Goal: Task Accomplishment & Management: Manage account settings

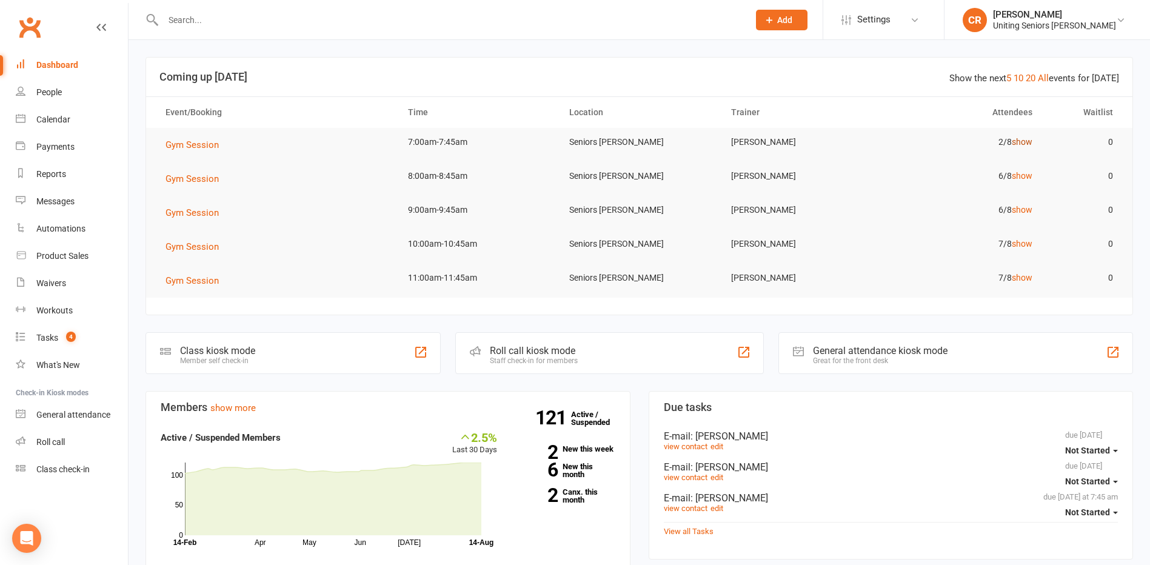
click at [1028, 141] on link "show" at bounding box center [1022, 142] width 21 height 10
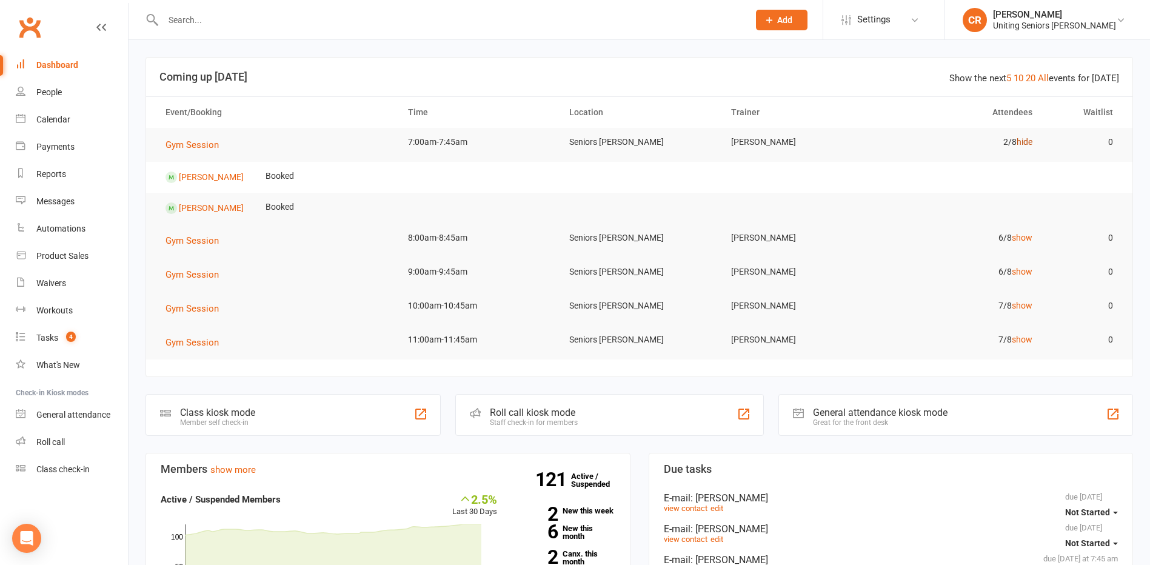
click at [1028, 141] on link "hide" at bounding box center [1025, 142] width 16 height 10
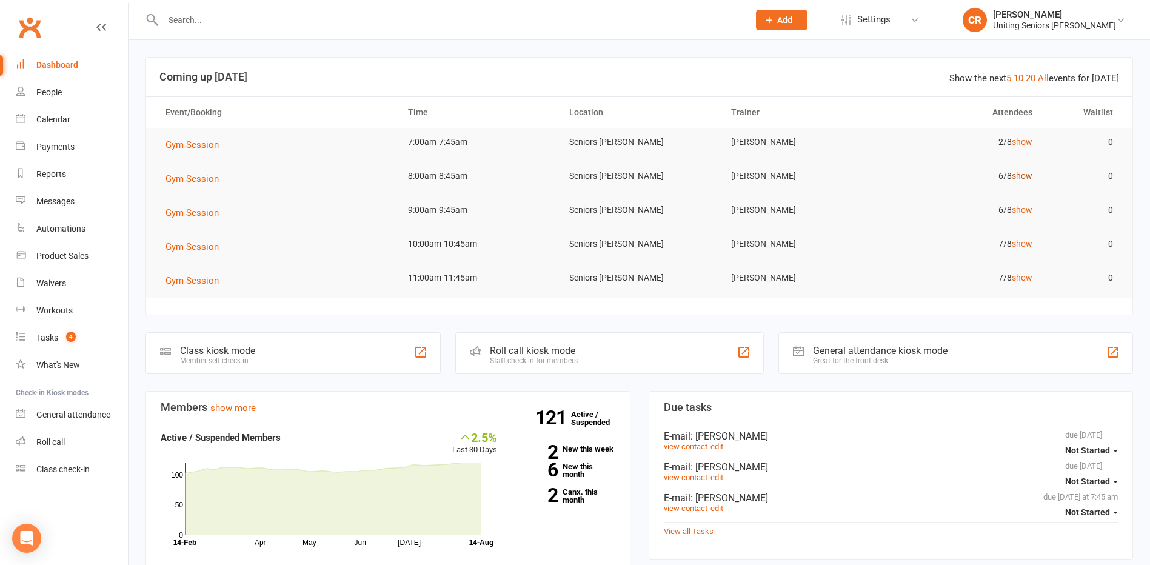
click at [1022, 173] on link "show" at bounding box center [1022, 176] width 21 height 10
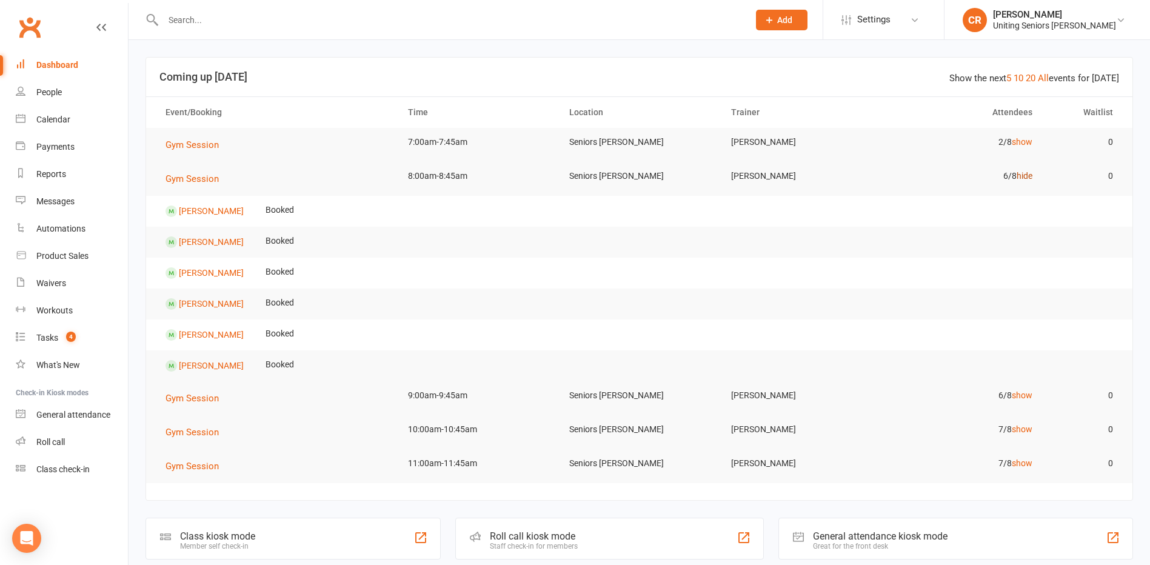
click at [1022, 173] on link "hide" at bounding box center [1025, 176] width 16 height 10
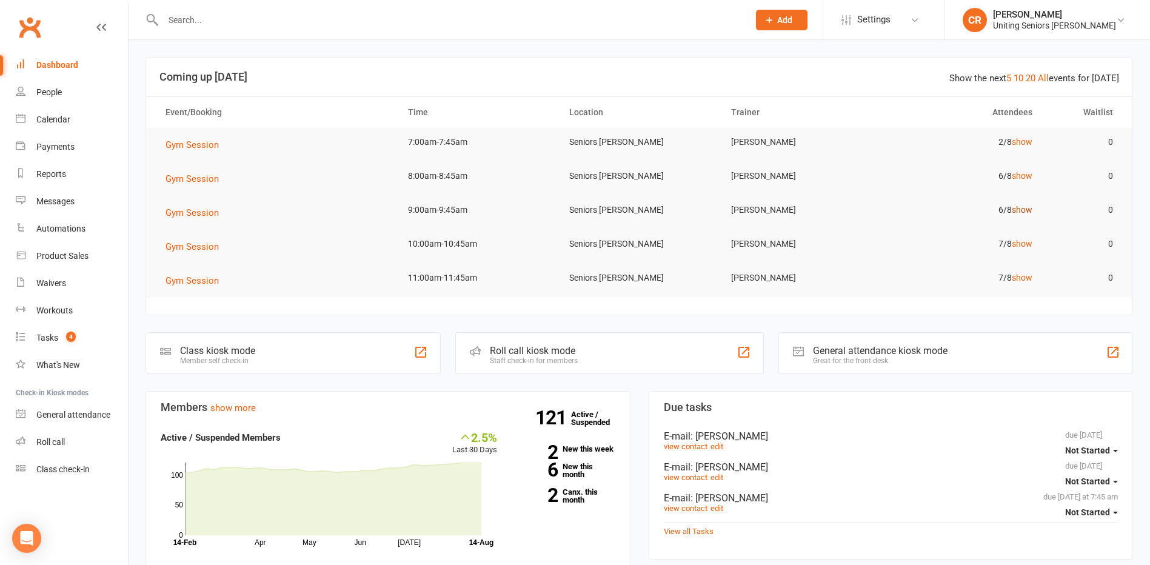
click at [1017, 212] on link "show" at bounding box center [1022, 210] width 21 height 10
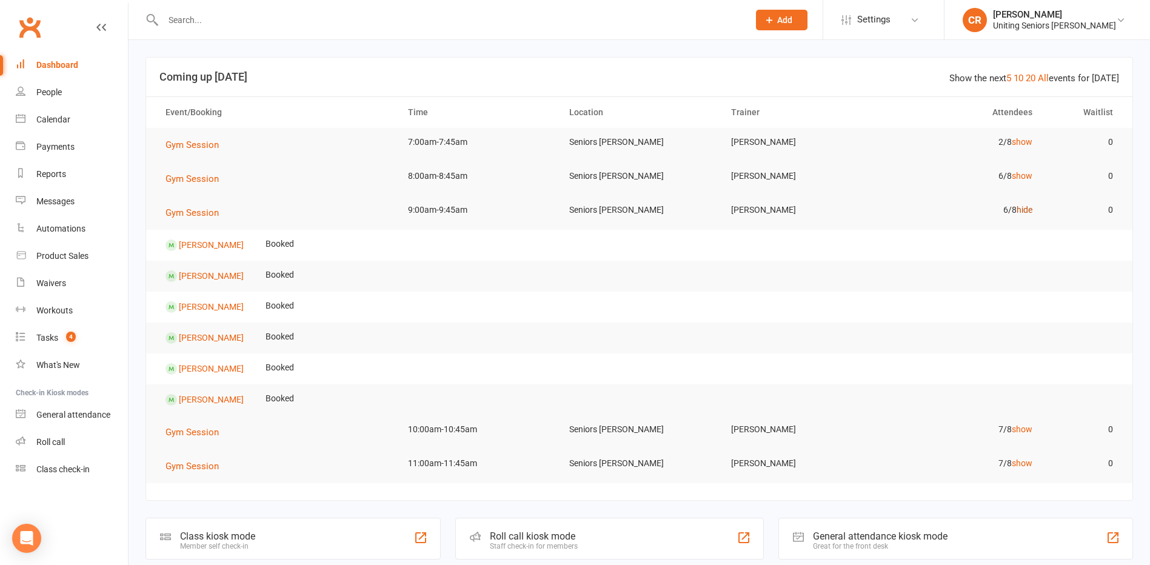
click at [1017, 212] on link "hide" at bounding box center [1025, 210] width 16 height 10
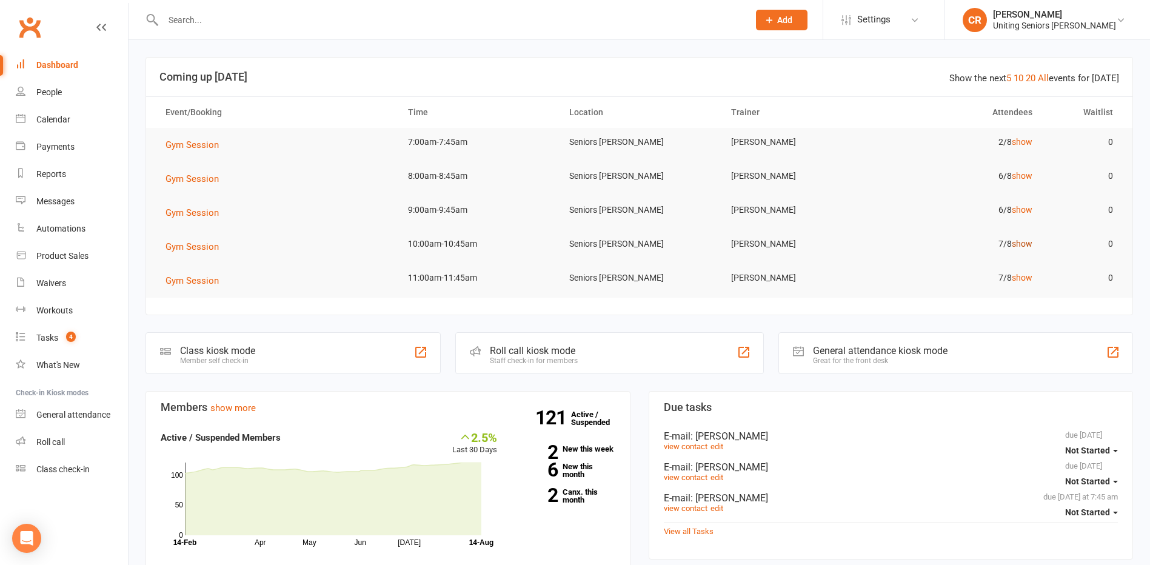
click at [1020, 246] on link "show" at bounding box center [1022, 244] width 21 height 10
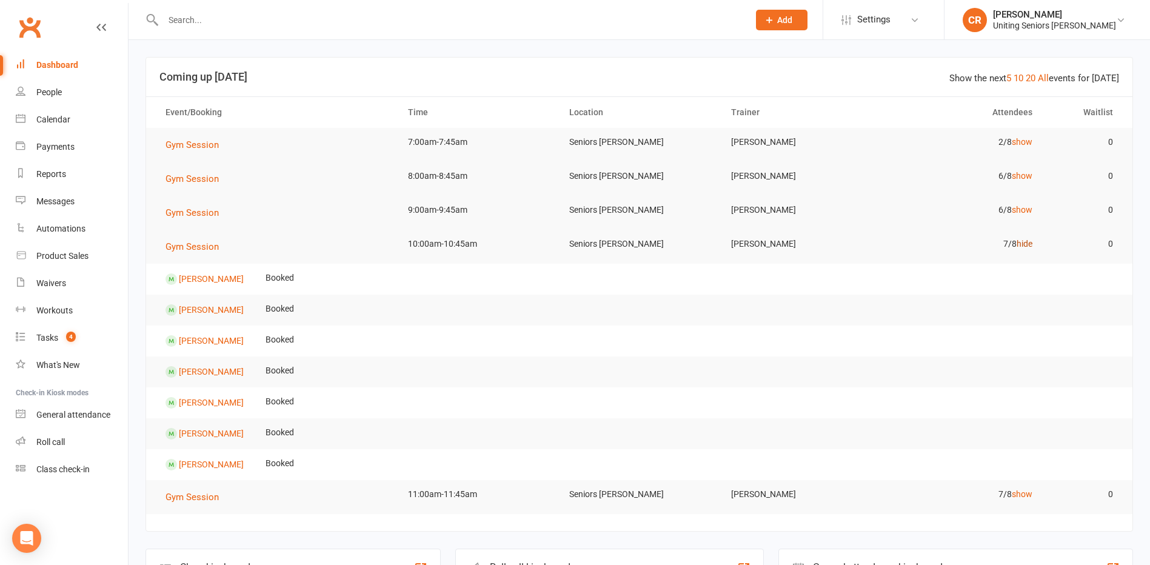
click at [1020, 246] on link "hide" at bounding box center [1025, 244] width 16 height 10
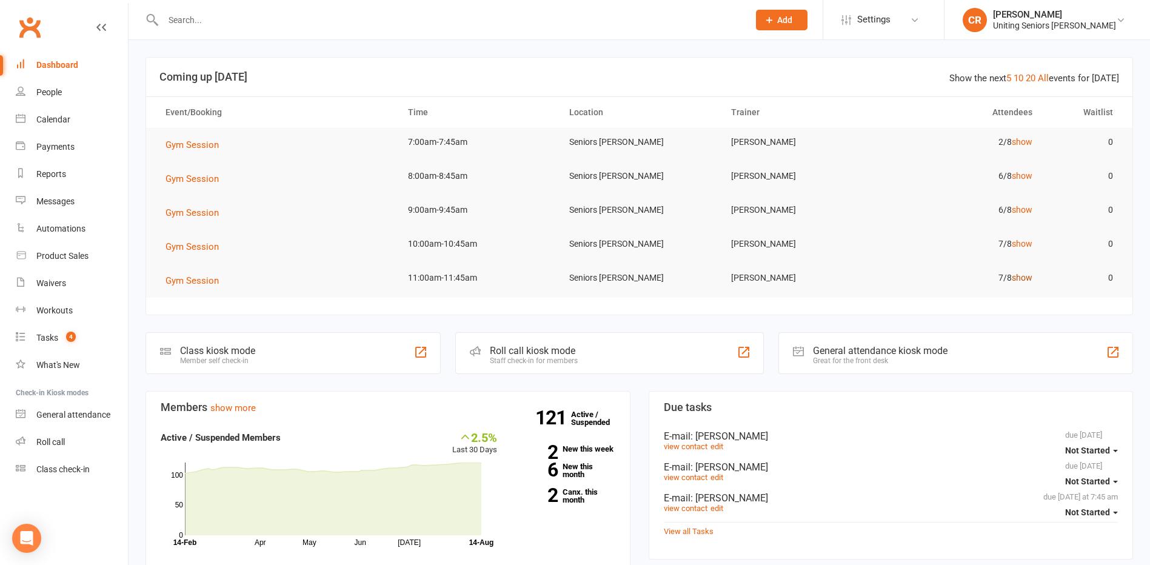
click at [1019, 281] on link "show" at bounding box center [1022, 278] width 21 height 10
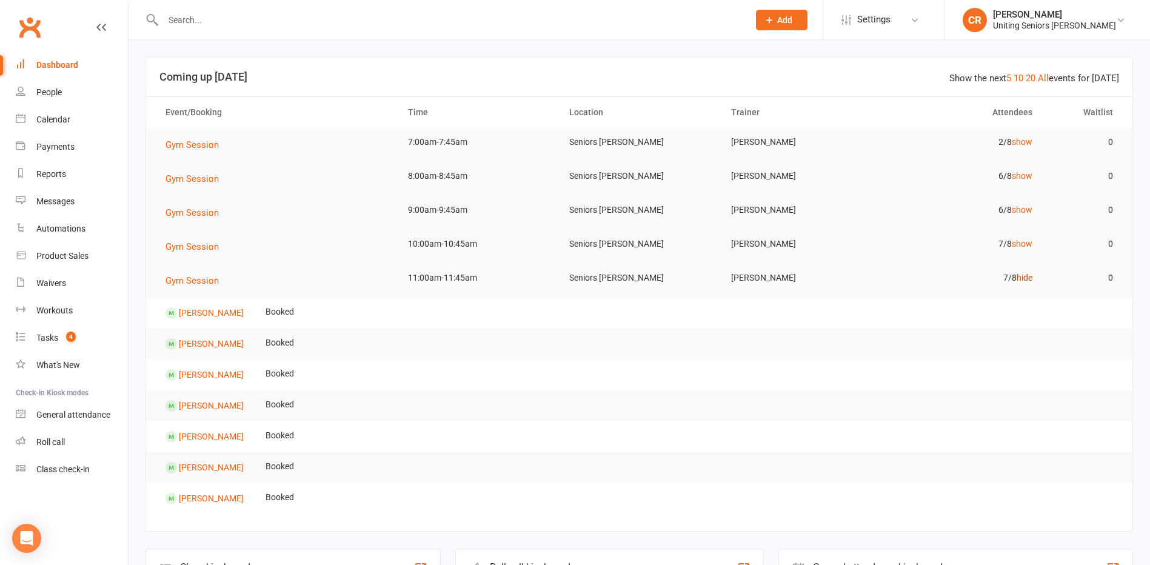
click at [1019, 281] on link "hide" at bounding box center [1025, 278] width 16 height 10
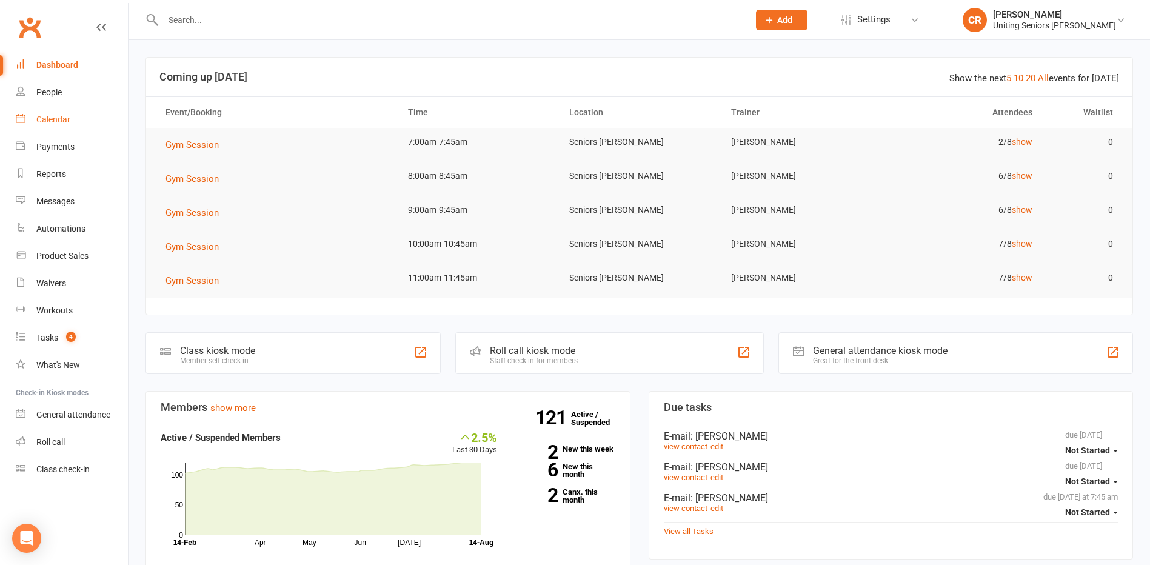
click at [49, 122] on div "Calendar" at bounding box center [53, 120] width 34 height 10
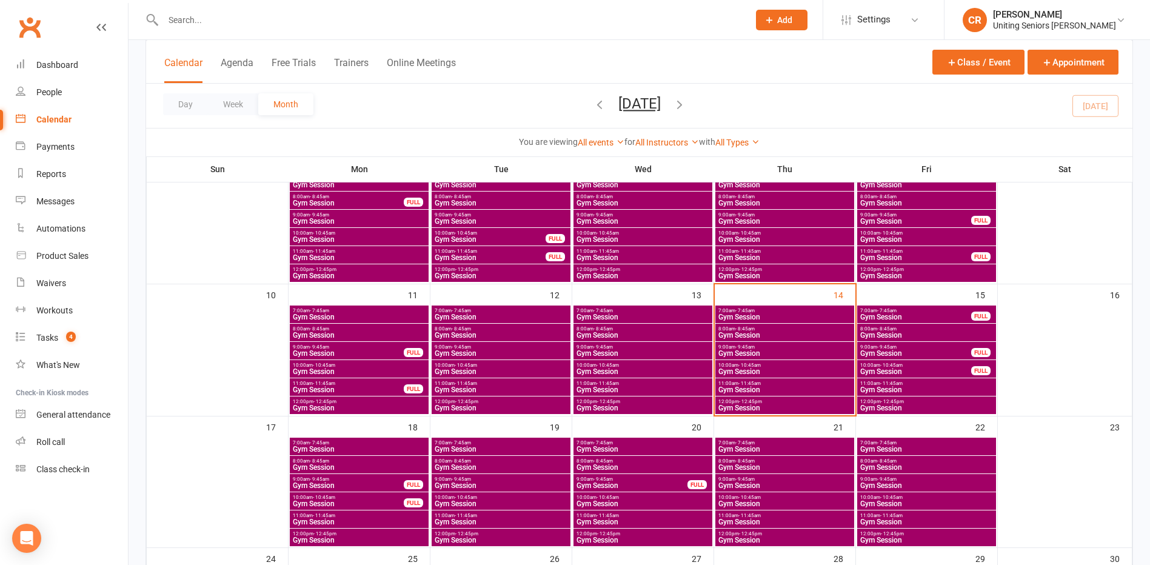
scroll to position [243, 0]
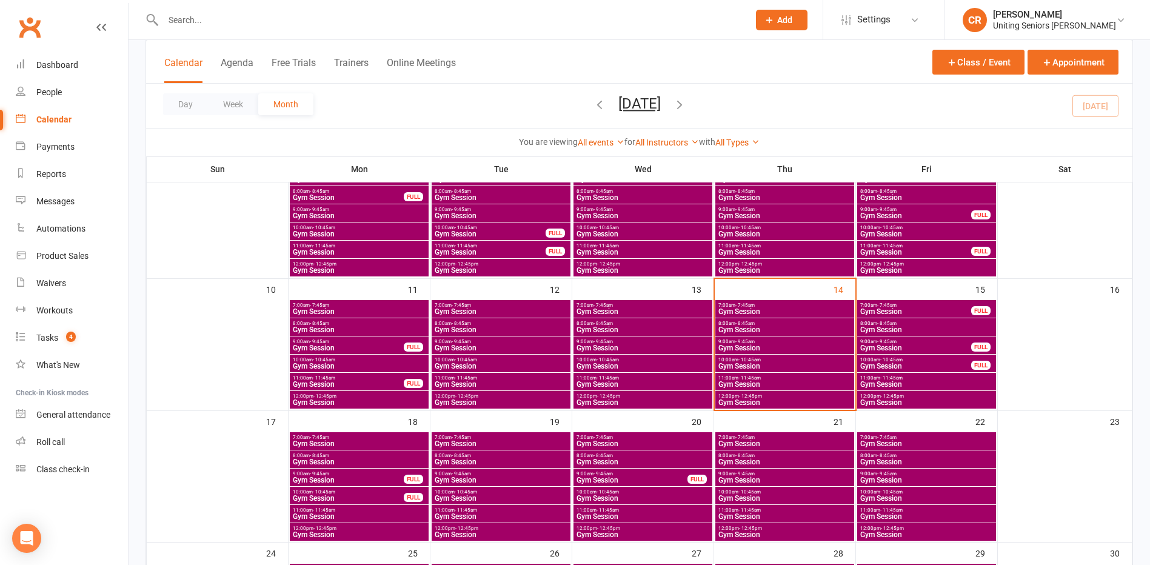
click at [807, 326] on span "Gym Session" at bounding box center [785, 329] width 134 height 7
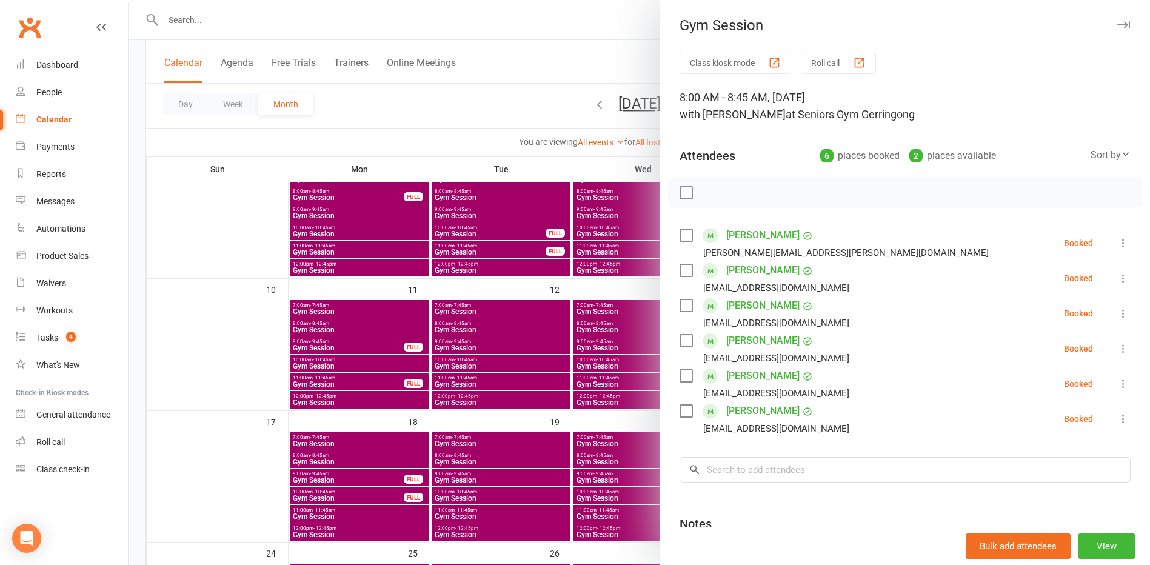
click at [626, 283] on div at bounding box center [640, 282] width 1022 height 565
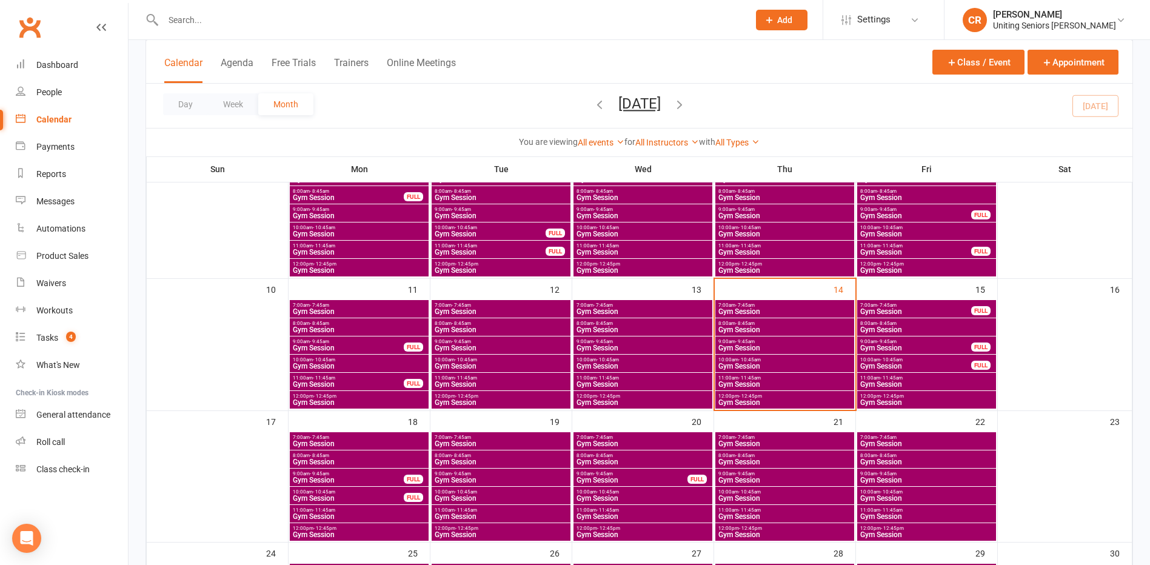
click at [738, 304] on span "- 7:45am" at bounding box center [744, 305] width 19 height 5
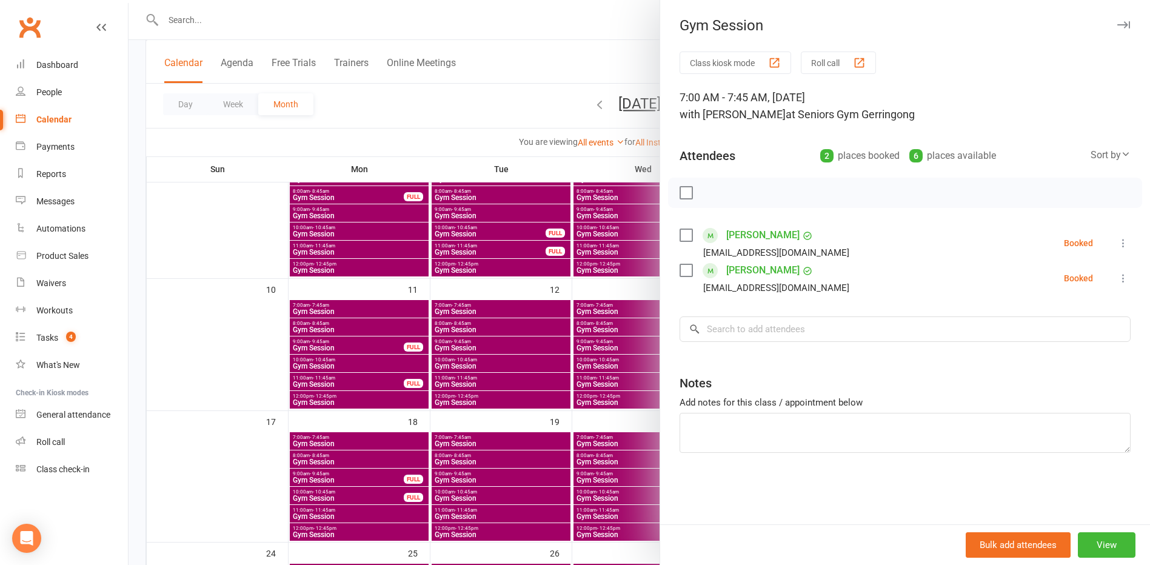
click at [680, 246] on div "[EMAIL_ADDRESS][DOMAIN_NAME]" at bounding box center [767, 253] width 175 height 16
click at [680, 239] on label at bounding box center [686, 235] width 12 height 12
click at [706, 195] on icon "button" at bounding box center [712, 192] width 13 height 13
click at [680, 272] on label at bounding box center [686, 270] width 12 height 12
click at [717, 190] on button "button" at bounding box center [713, 192] width 21 height 21
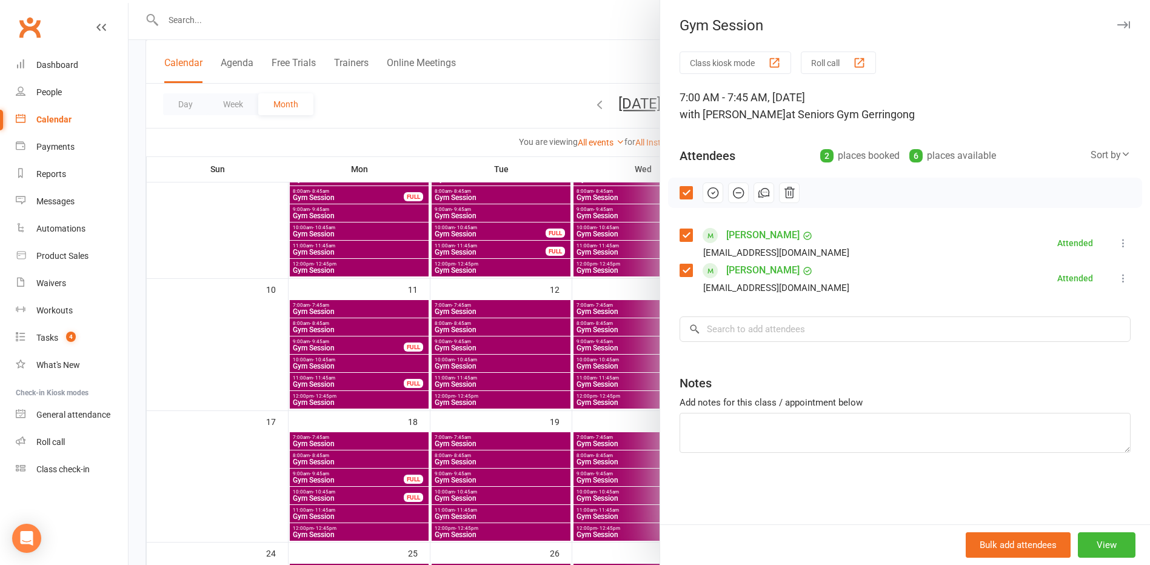
click at [310, 17] on div at bounding box center [640, 282] width 1022 height 565
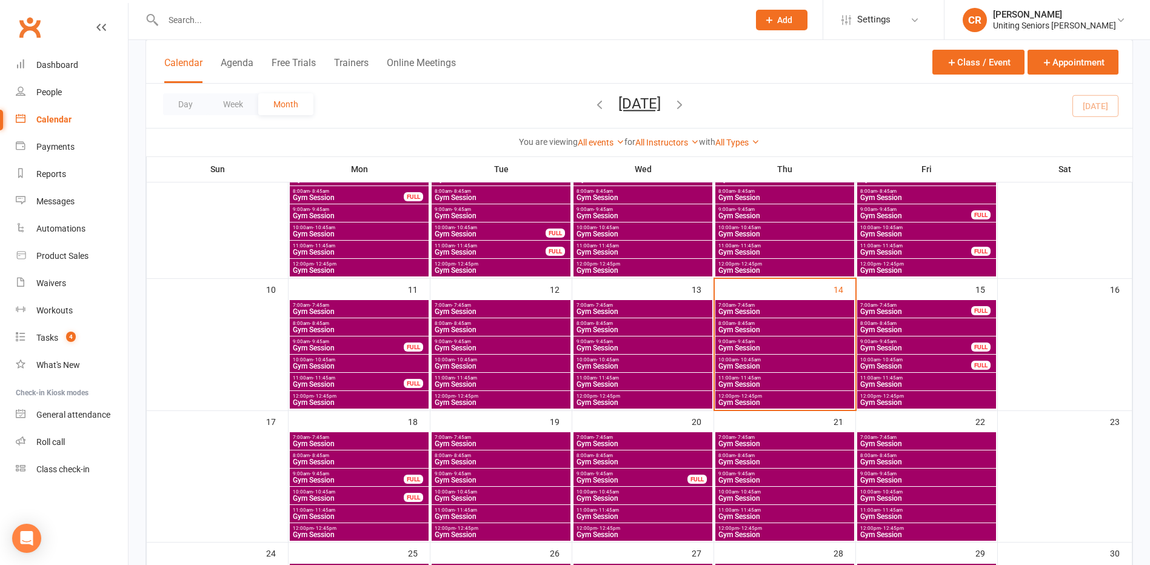
click at [310, 17] on input "text" at bounding box center [449, 20] width 581 height 17
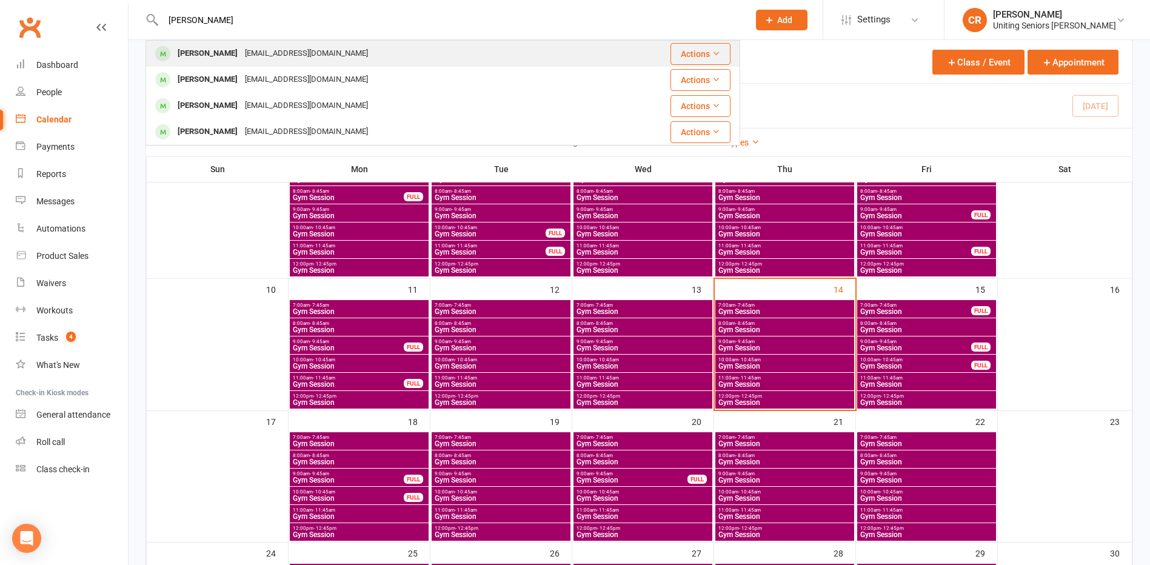
type input "[PERSON_NAME]"
click at [303, 49] on div "[EMAIL_ADDRESS][DOMAIN_NAME]" at bounding box center [306, 54] width 130 height 18
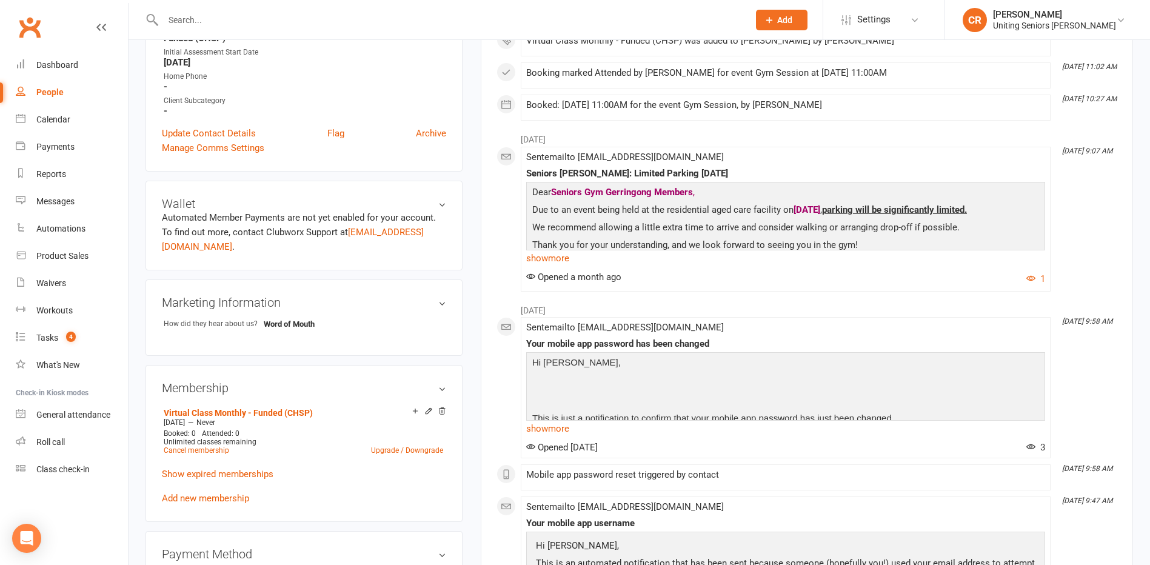
scroll to position [364, 0]
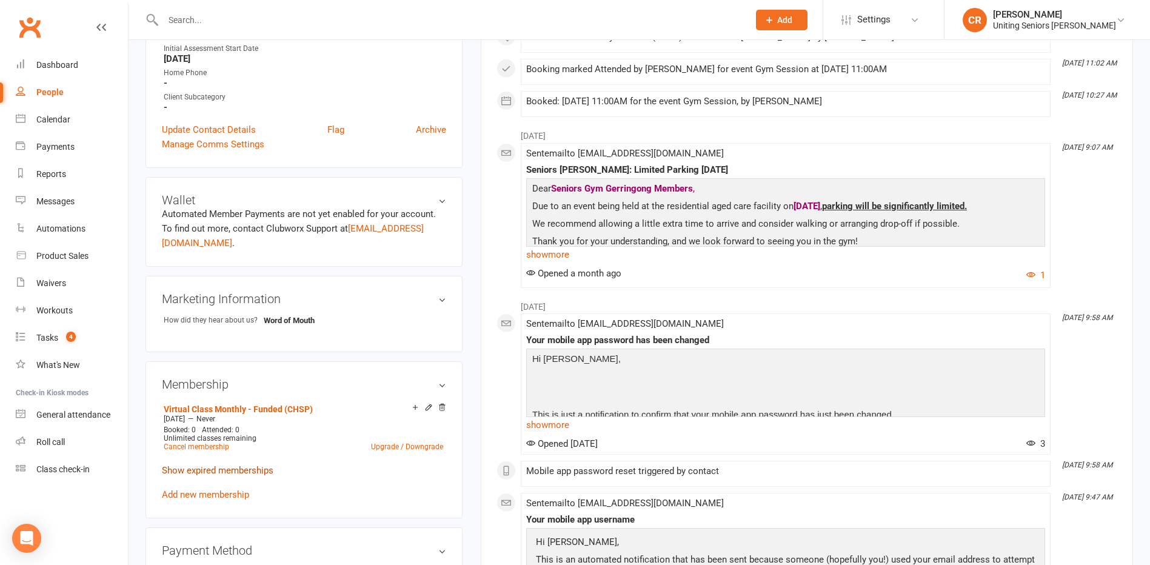
click at [242, 469] on link "Show expired memberships" at bounding box center [218, 470] width 112 height 11
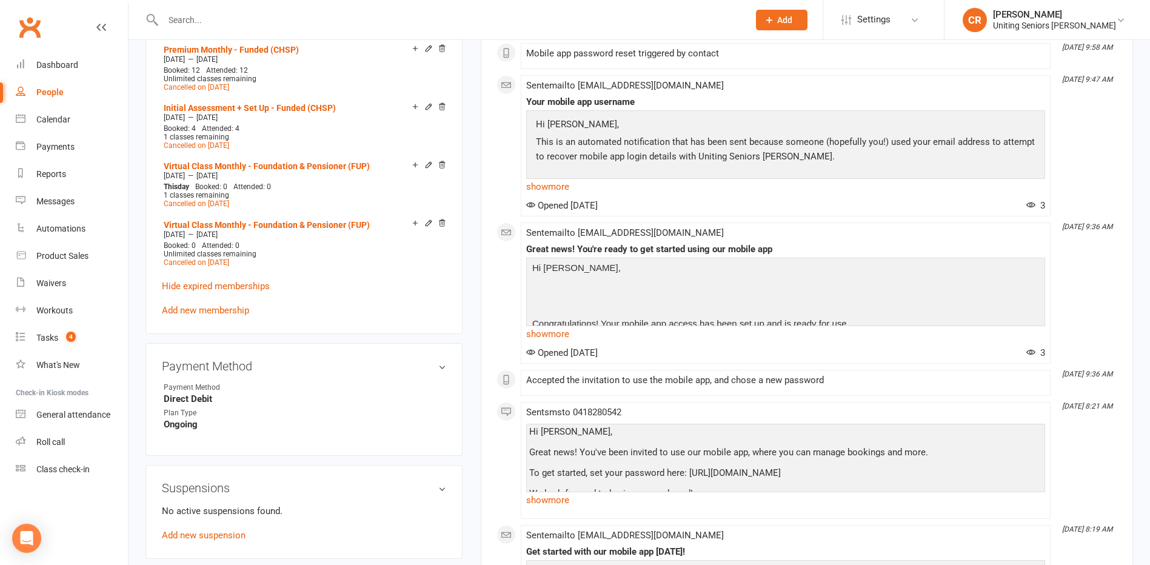
scroll to position [970, 0]
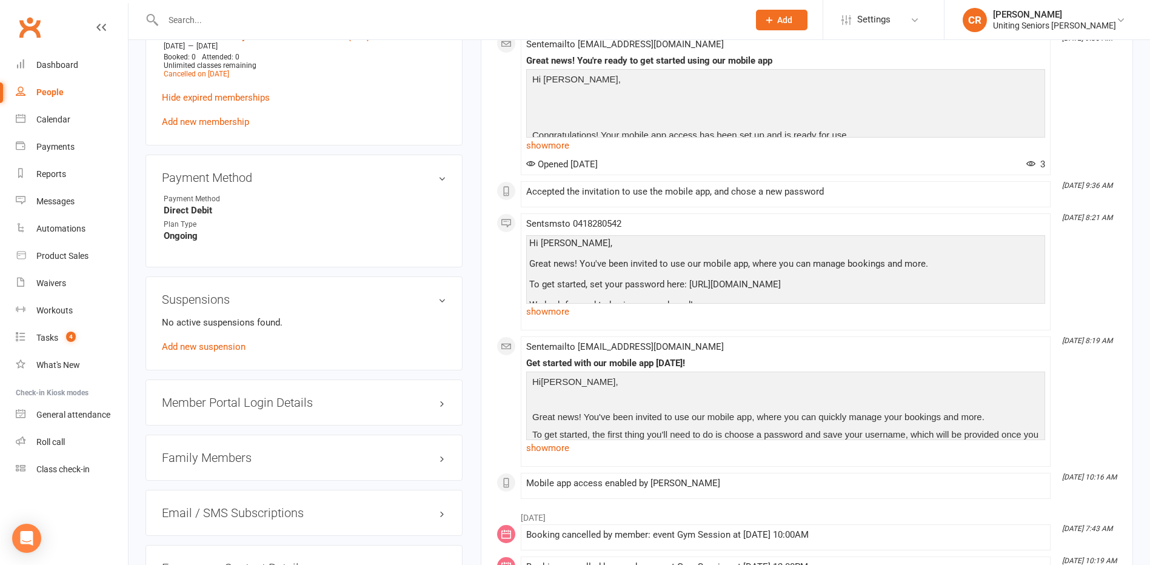
click at [443, 298] on h3 "Suspensions" at bounding box center [304, 299] width 284 height 13
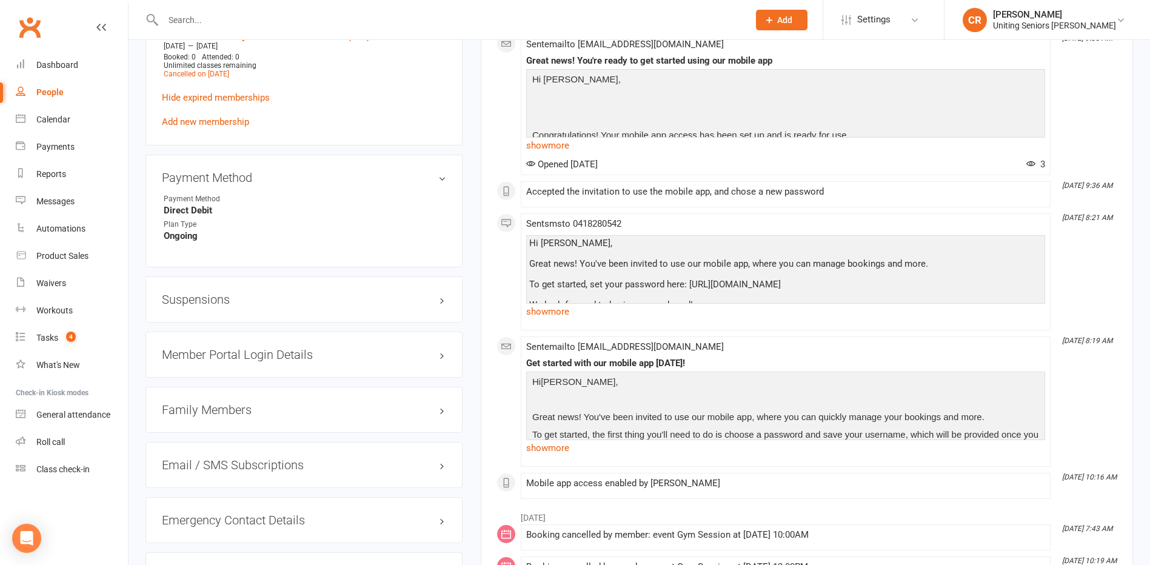
click at [443, 298] on h3 "Suspensions" at bounding box center [304, 299] width 284 height 13
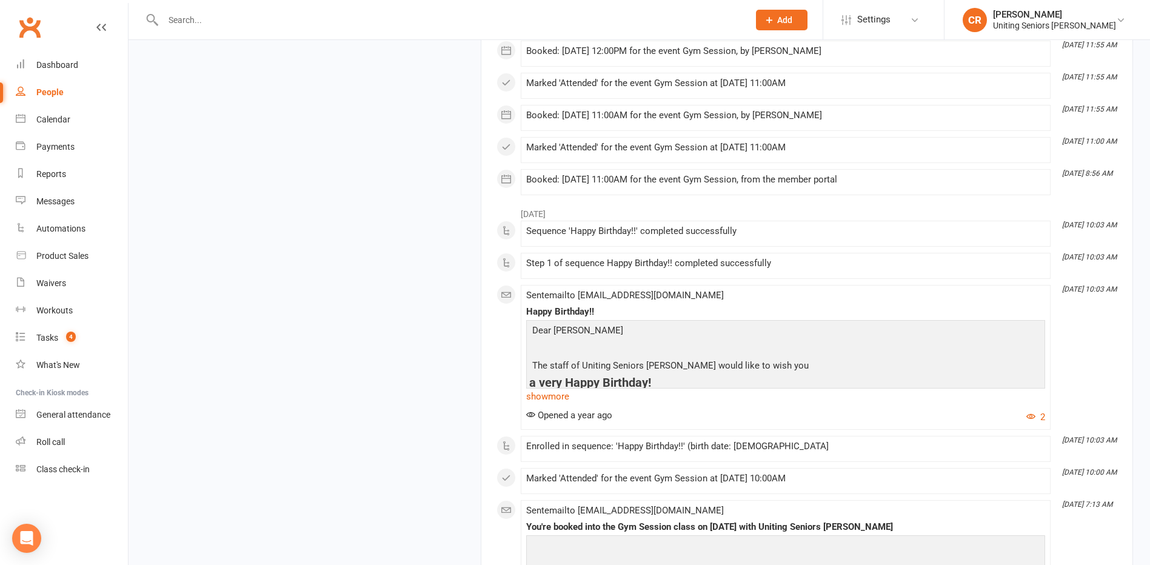
scroll to position [2607, 0]
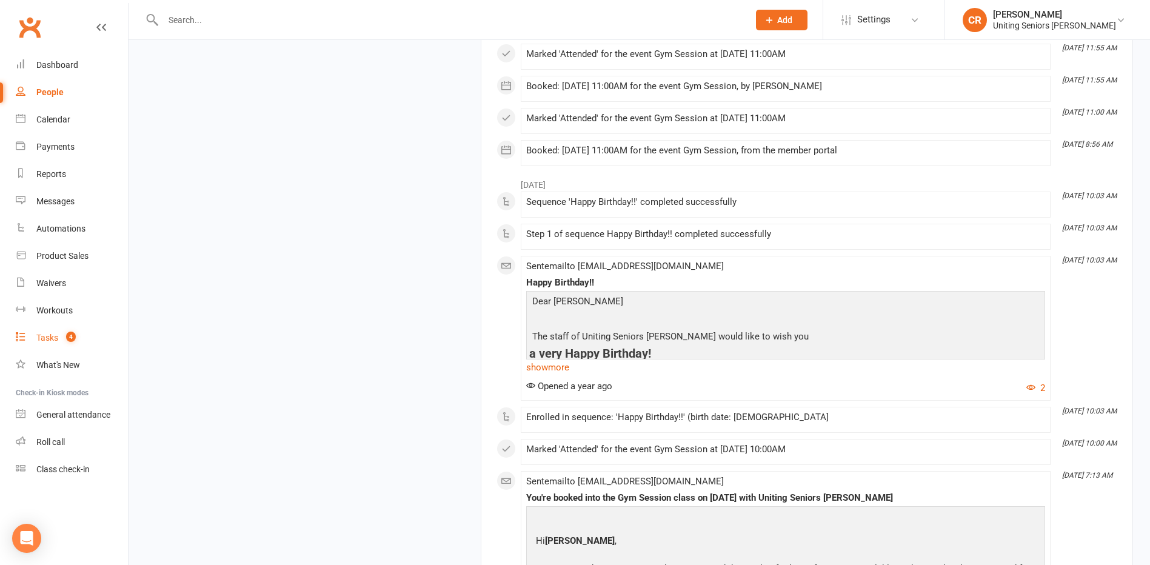
click at [62, 332] on link "Tasks 4" at bounding box center [72, 337] width 112 height 27
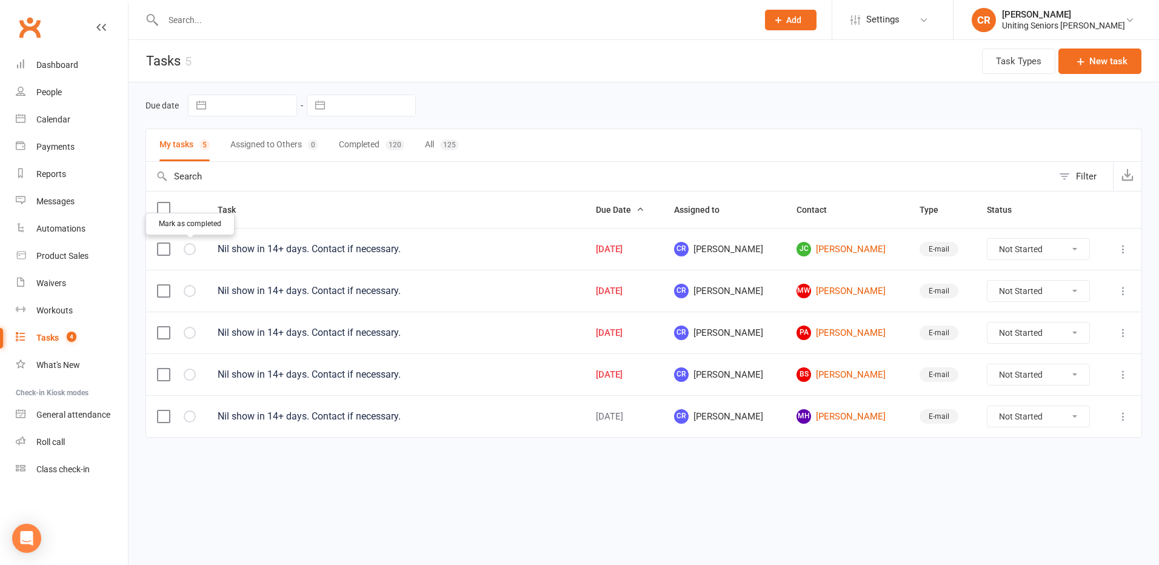
click at [0, 0] on icon "button" at bounding box center [0, 0] width 0 height 0
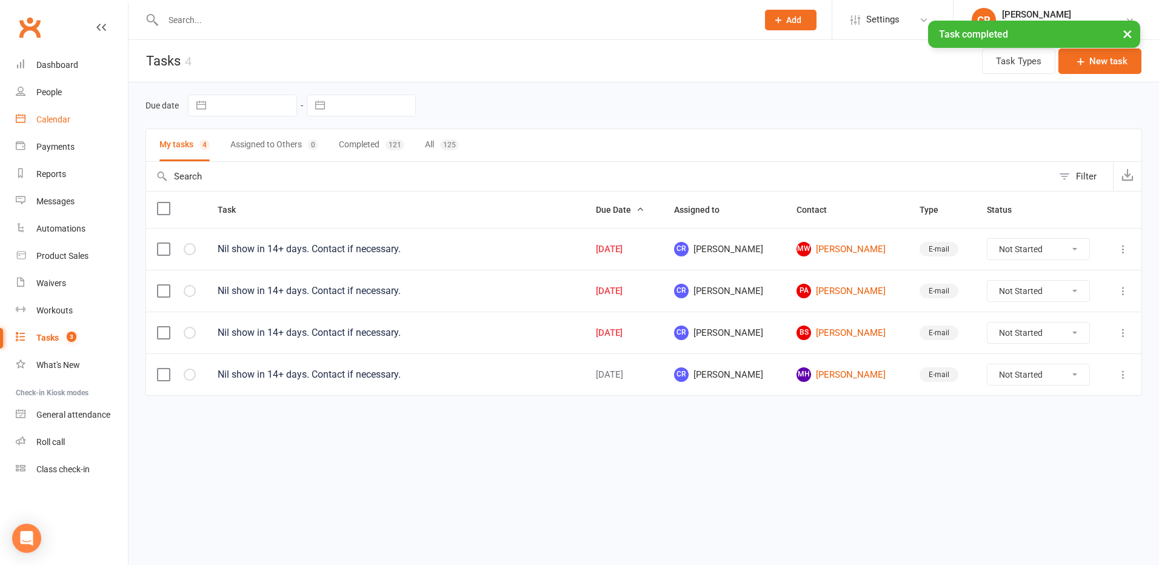
click at [43, 110] on link "Calendar" at bounding box center [72, 119] width 112 height 27
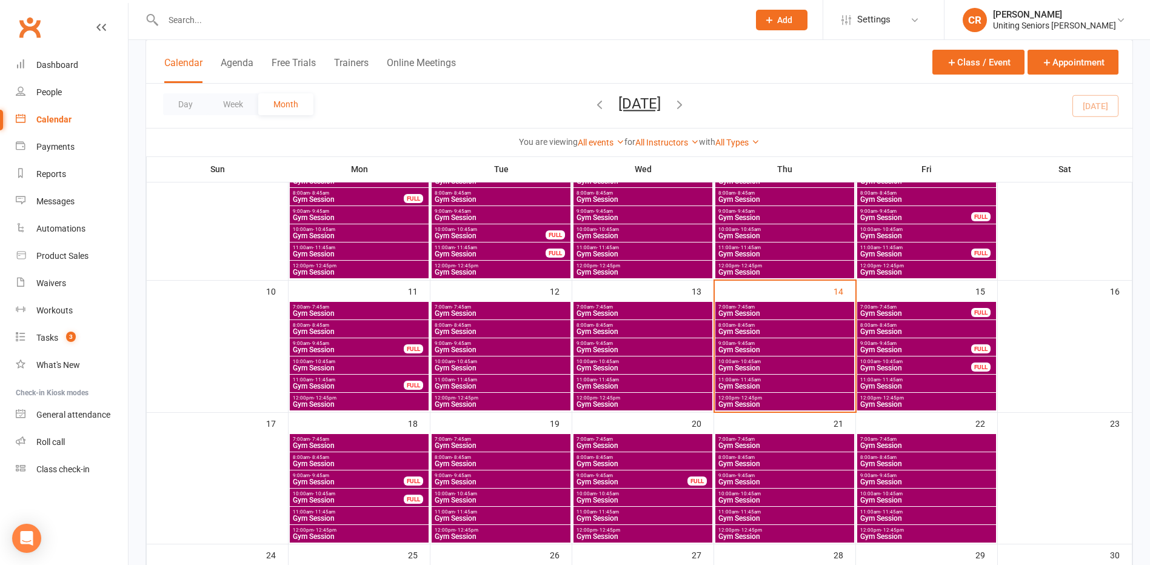
scroll to position [243, 0]
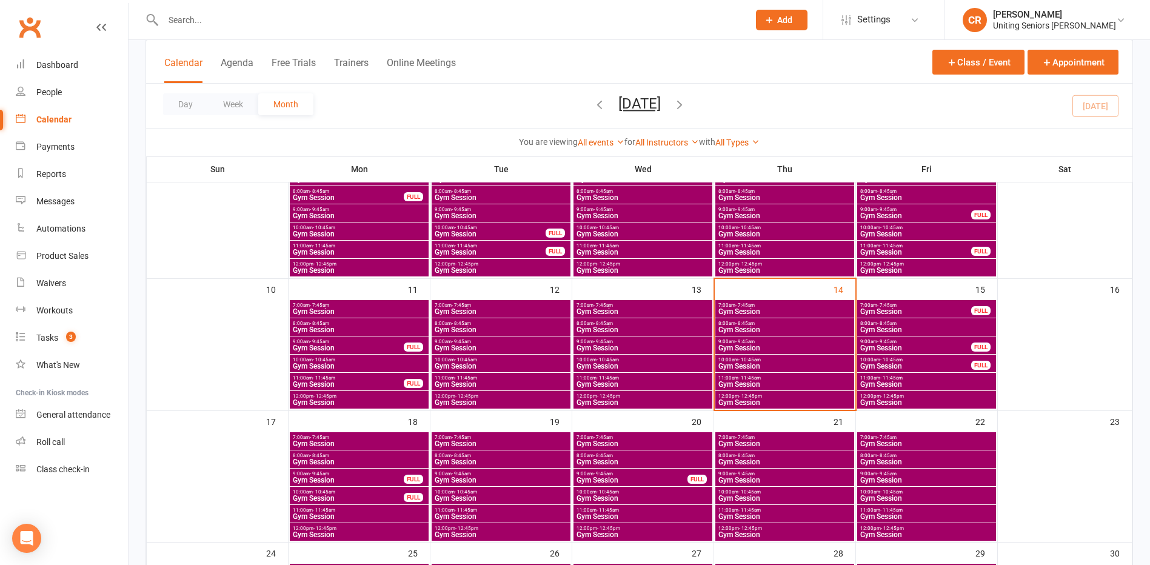
click at [739, 324] on span "- 8:45am" at bounding box center [744, 323] width 19 height 5
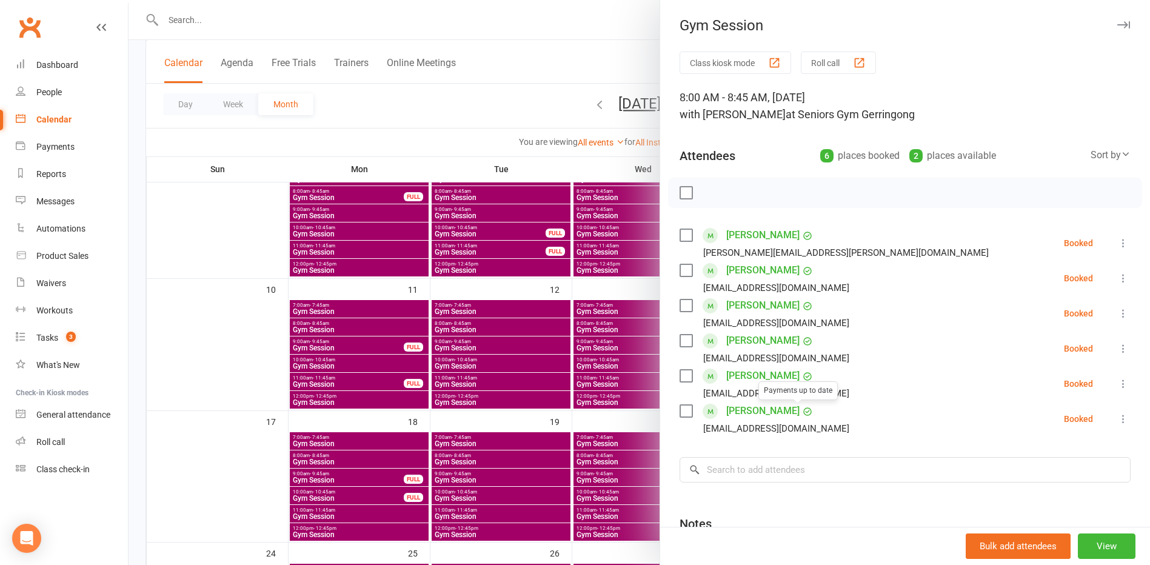
click at [403, 394] on div at bounding box center [640, 282] width 1022 height 565
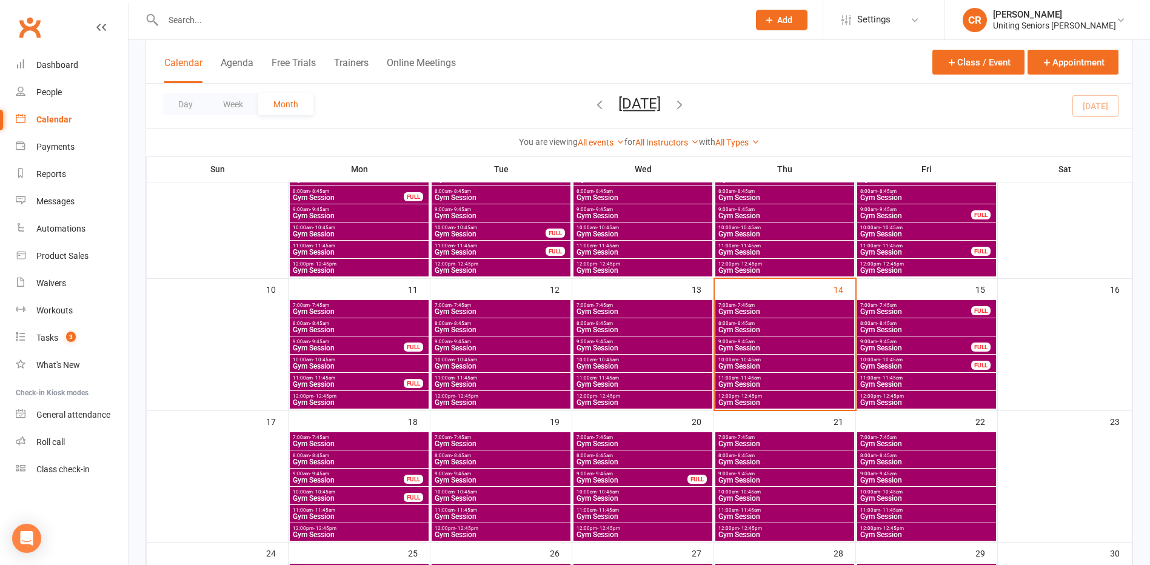
click at [811, 376] on span "11:00am - 11:45am" at bounding box center [785, 377] width 134 height 5
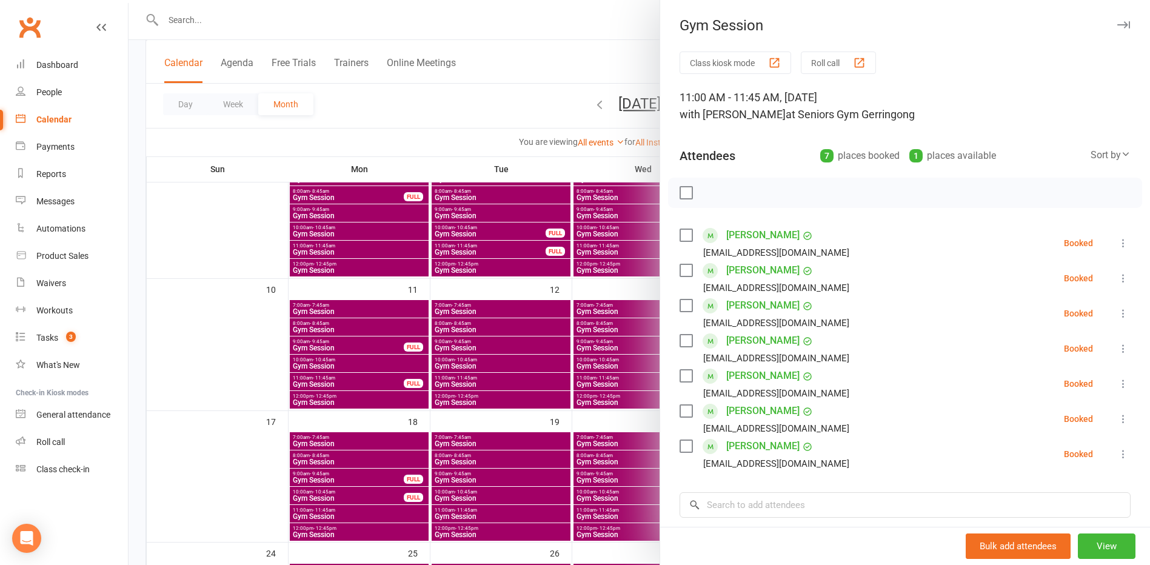
click at [618, 407] on div at bounding box center [640, 282] width 1022 height 565
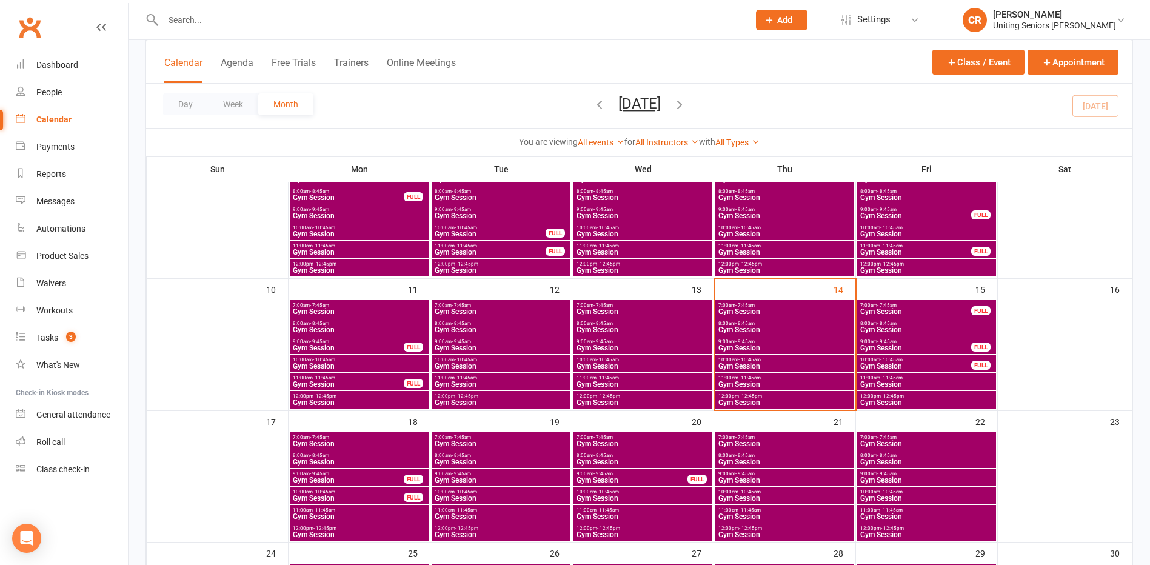
click at [742, 357] on span "- 10:45am" at bounding box center [749, 359] width 22 height 5
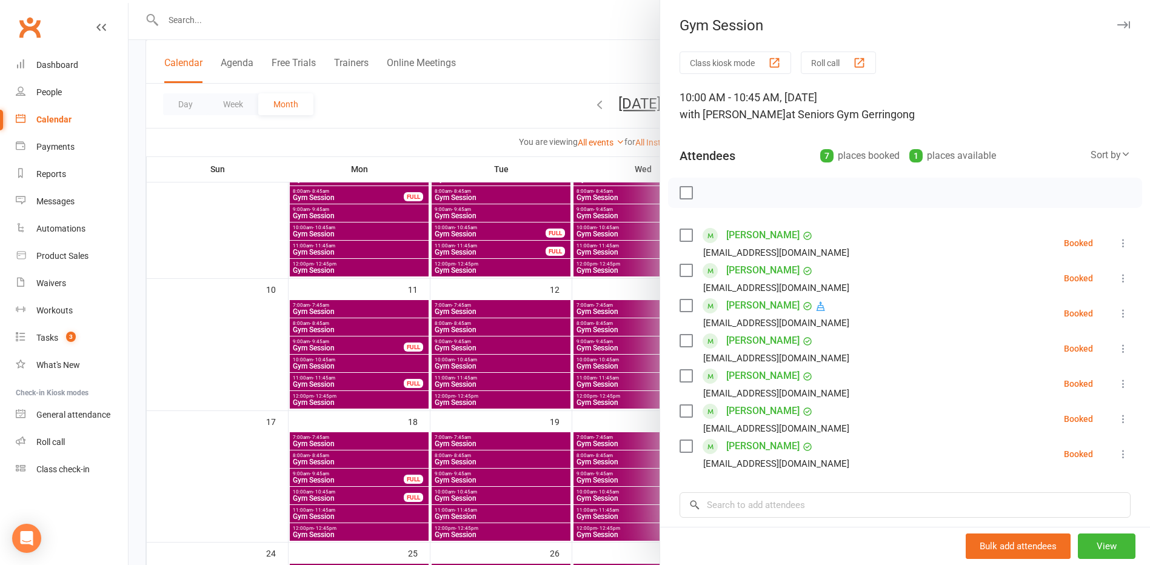
click at [213, 423] on div at bounding box center [640, 282] width 1022 height 565
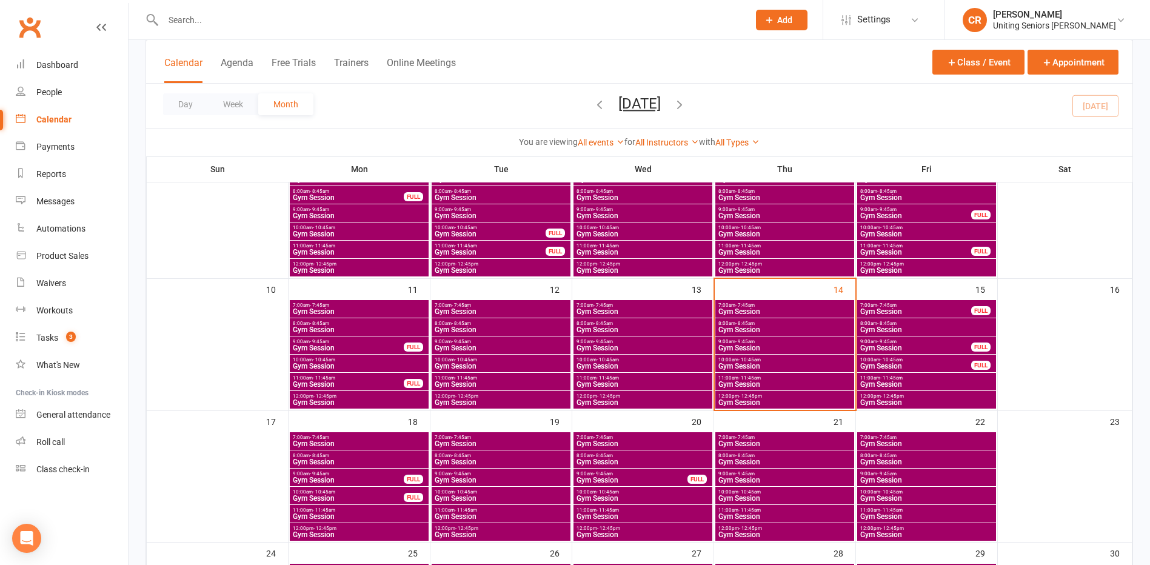
click at [751, 326] on span "Gym Session" at bounding box center [785, 329] width 134 height 7
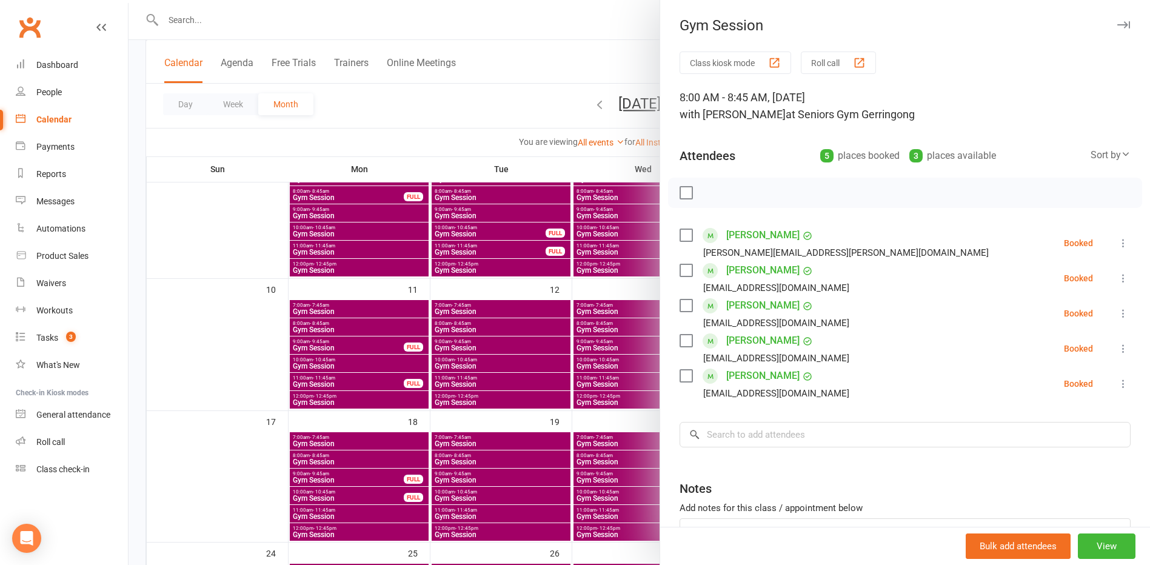
click at [680, 230] on label at bounding box center [686, 235] width 12 height 12
click at [683, 270] on label at bounding box center [686, 270] width 12 height 12
click at [682, 300] on label at bounding box center [686, 306] width 12 height 12
click at [680, 347] on label at bounding box center [686, 341] width 12 height 12
drag, startPoint x: 706, startPoint y: 195, endPoint x: 648, endPoint y: 32, distance: 173.0
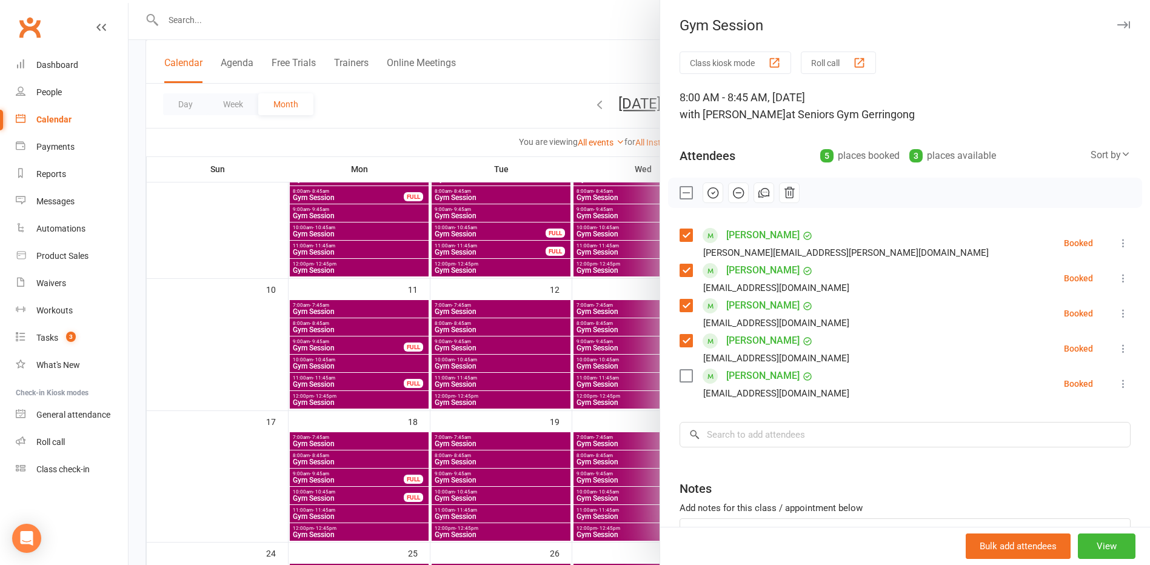
click at [706, 195] on icon "button" at bounding box center [712, 192] width 13 height 13
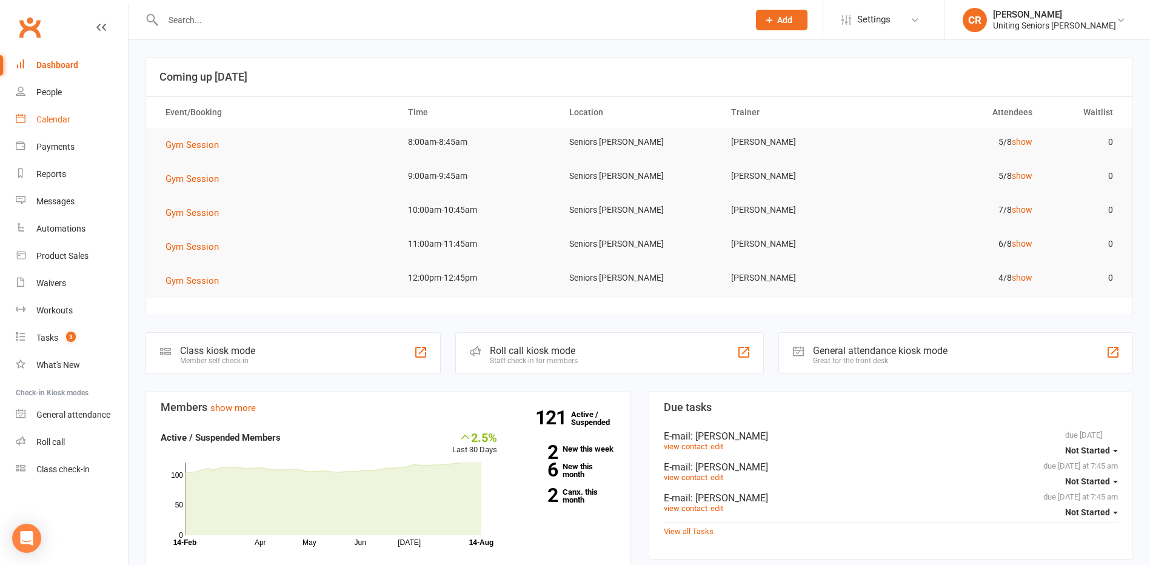
click at [38, 124] on div "Calendar" at bounding box center [53, 120] width 34 height 10
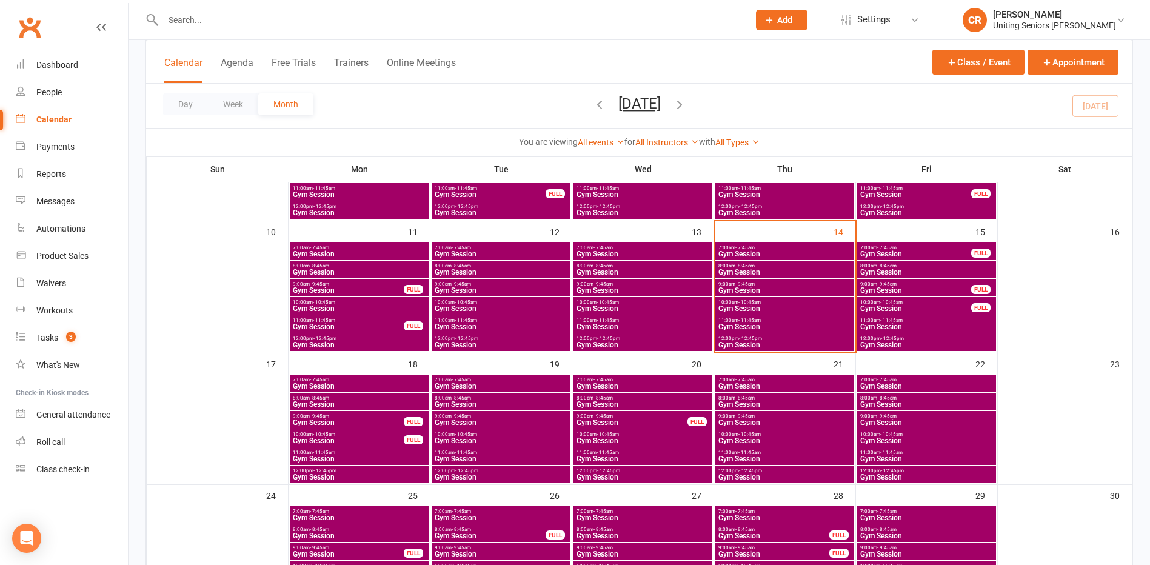
scroll to position [303, 0]
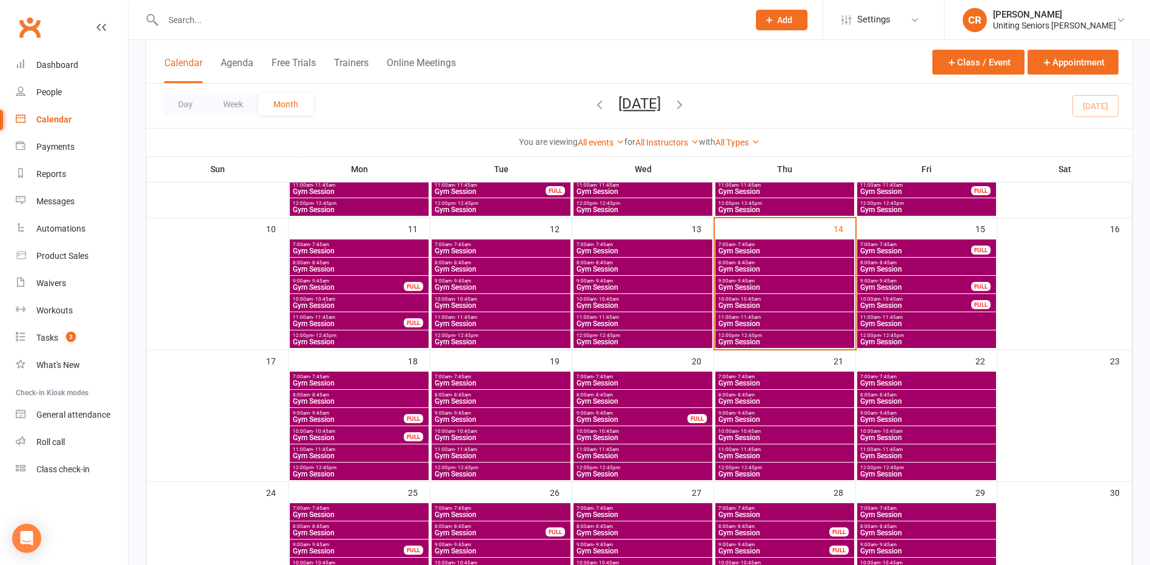
click at [566, 246] on span "7:00am - 7:45am" at bounding box center [785, 244] width 134 height 5
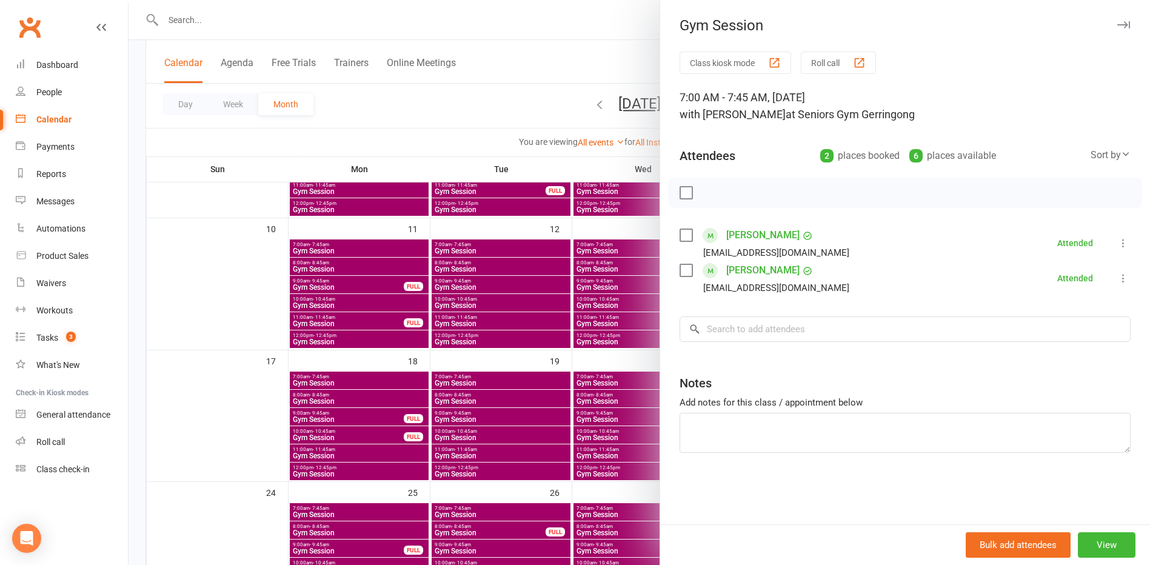
click at [566, 348] on div at bounding box center [640, 282] width 1022 height 565
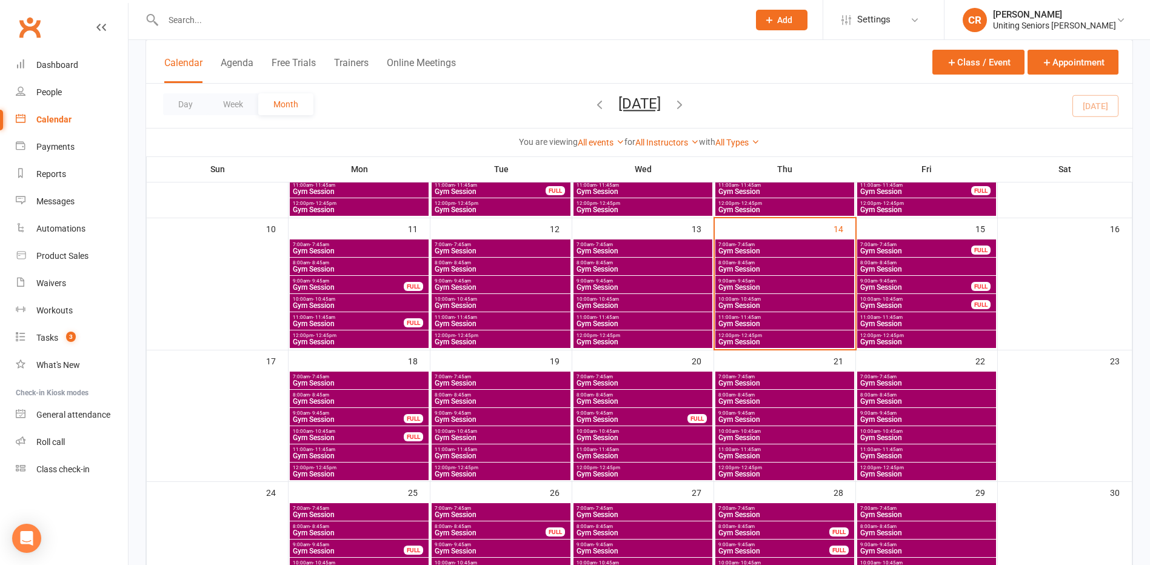
click at [566, 255] on div "7:00am - 7:45am Gym Session" at bounding box center [784, 248] width 139 height 18
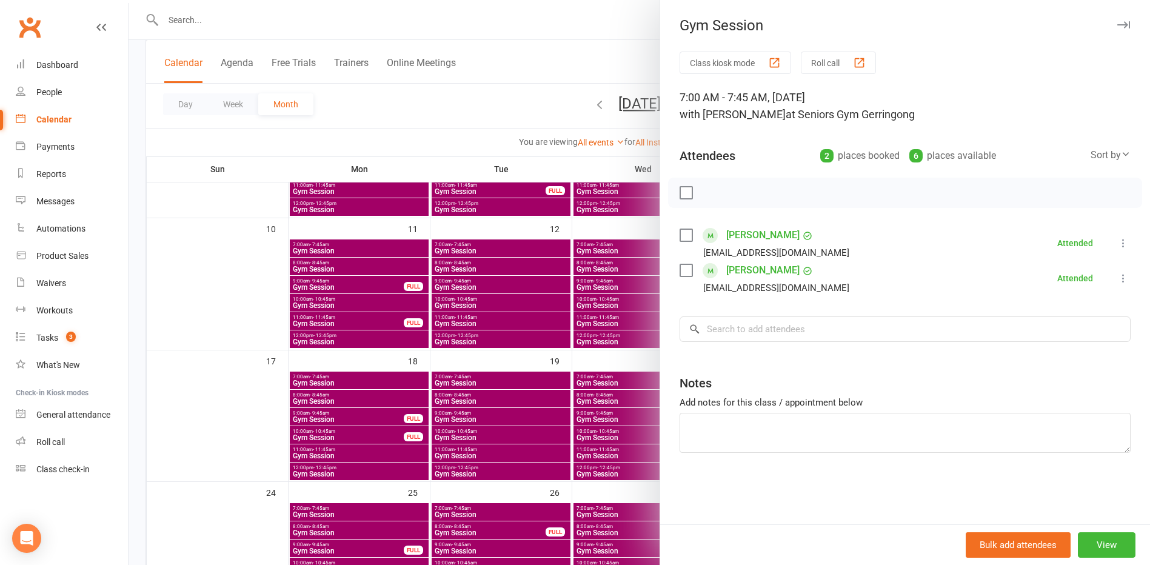
click at [566, 348] on div at bounding box center [640, 282] width 1022 height 565
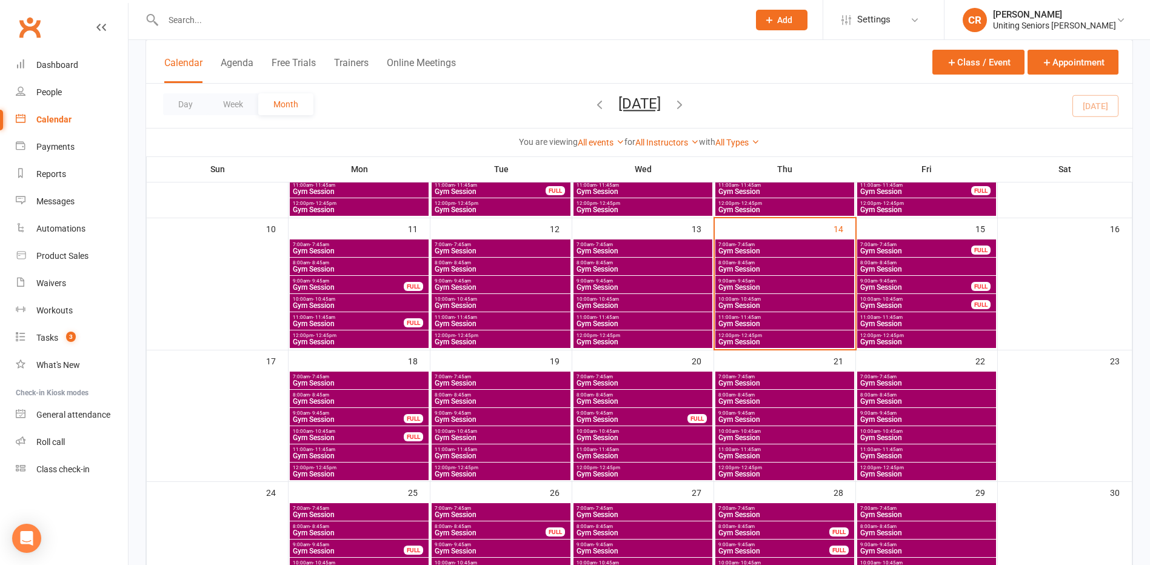
click at [566, 266] on span "Gym Session" at bounding box center [785, 269] width 134 height 7
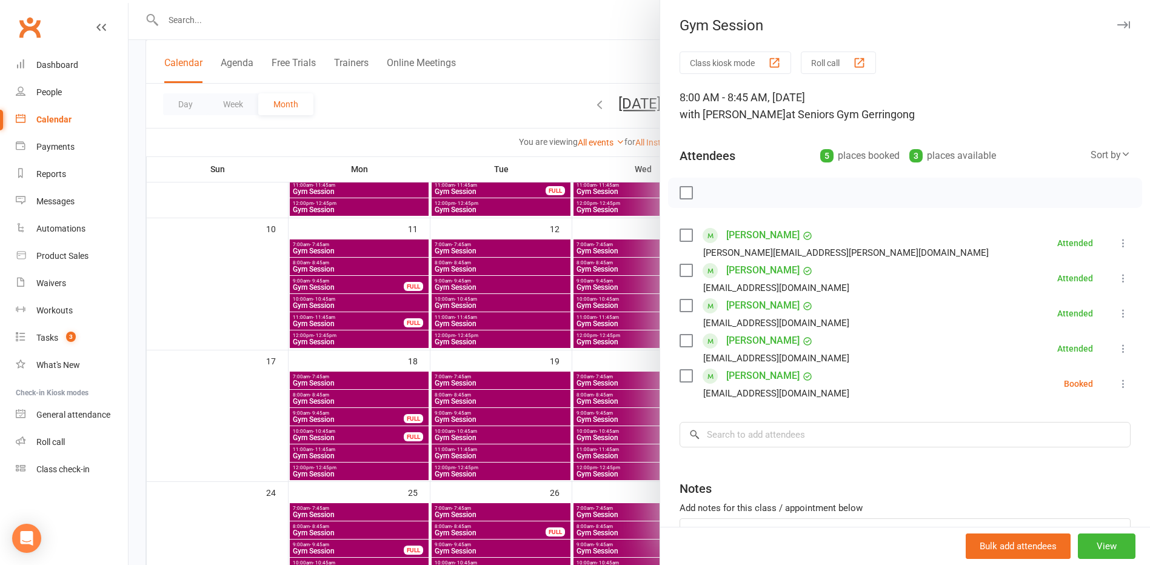
click at [566, 378] on label at bounding box center [686, 376] width 12 height 12
click at [566, 191] on icon "button" at bounding box center [712, 192] width 13 height 13
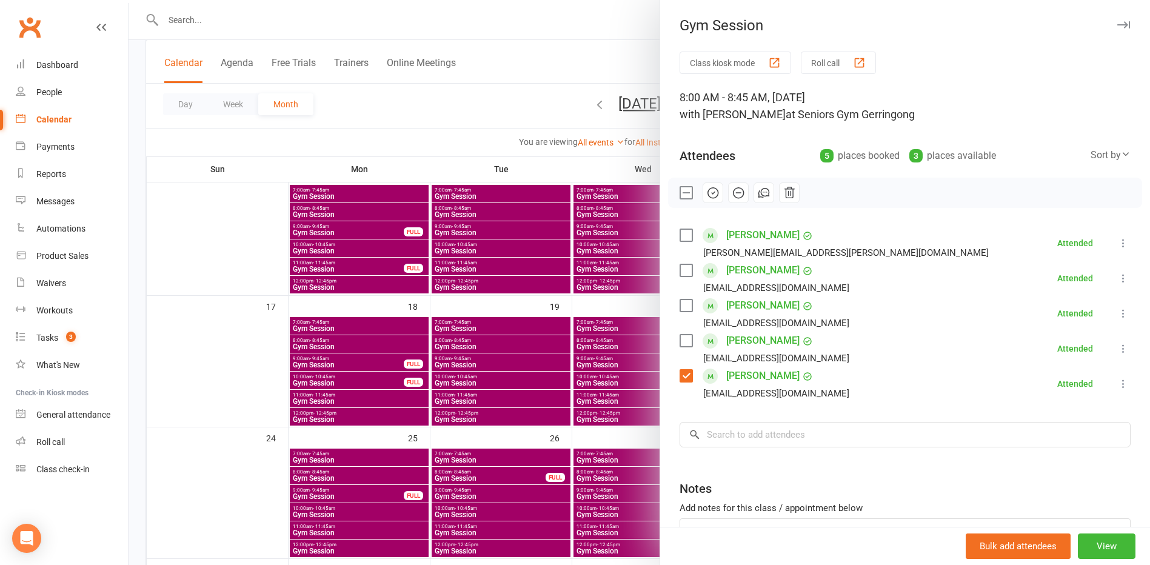
scroll to position [364, 0]
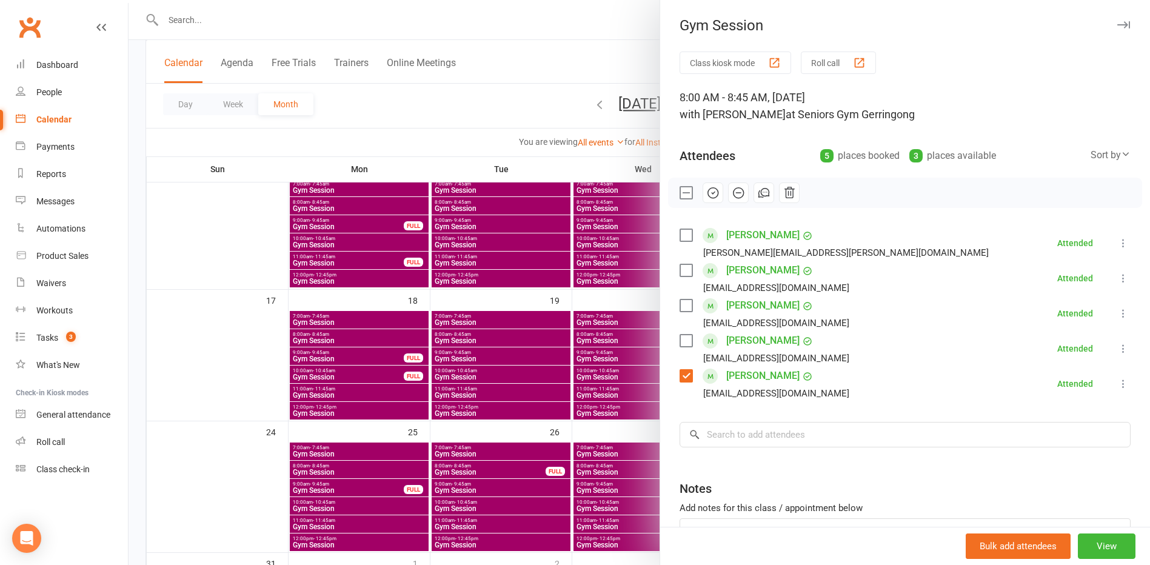
click at [264, 417] on div at bounding box center [640, 282] width 1022 height 565
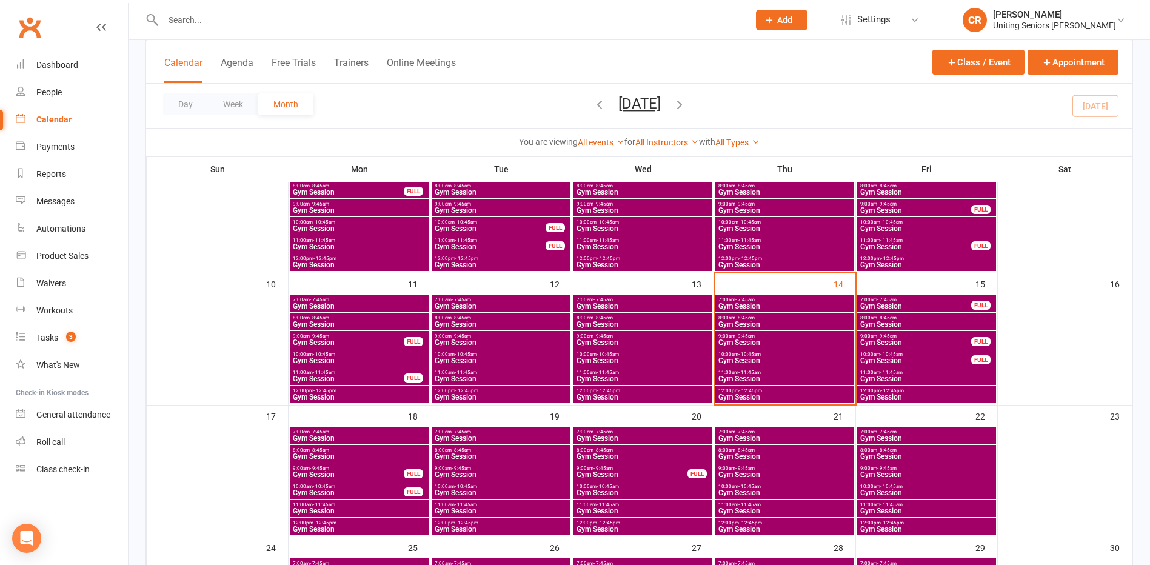
scroll to position [243, 0]
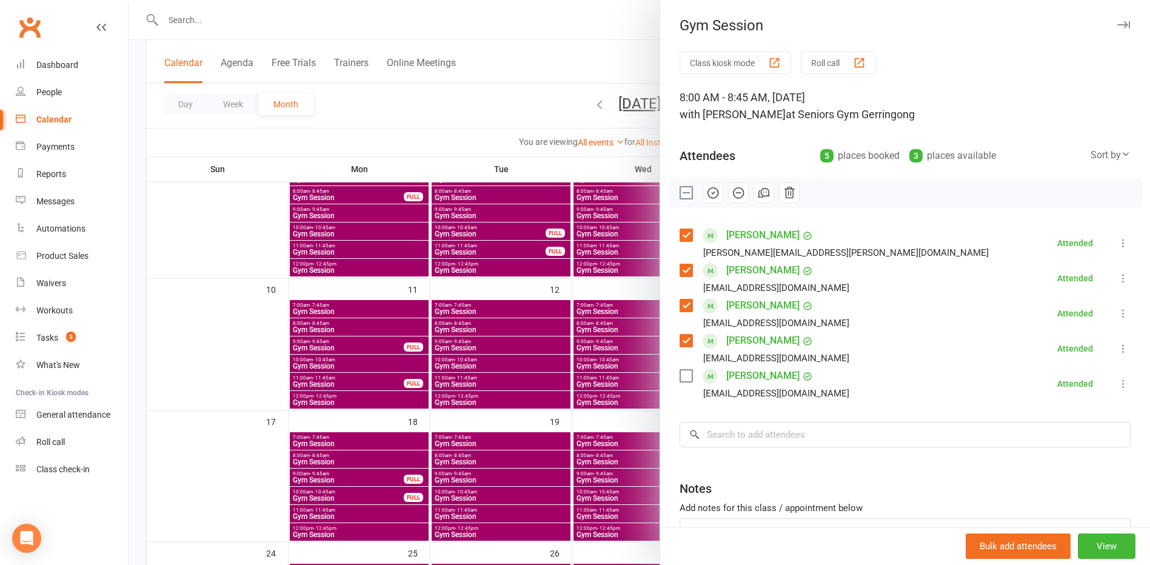
click at [161, 406] on div at bounding box center [640, 282] width 1022 height 565
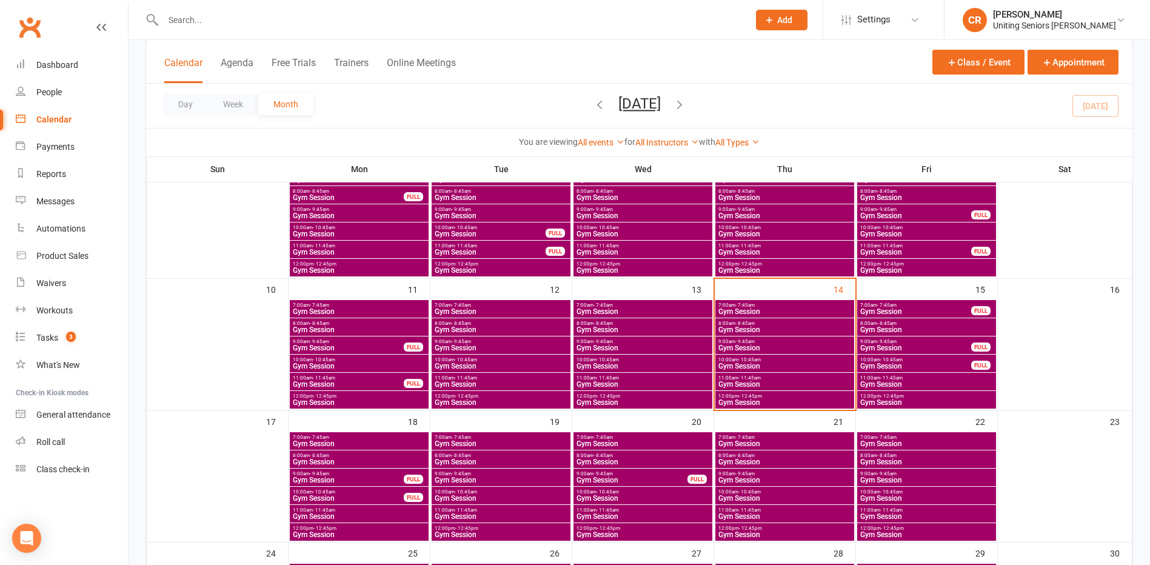
click at [780, 337] on div "9:00am - 9:45am Gym Session" at bounding box center [784, 345] width 139 height 18
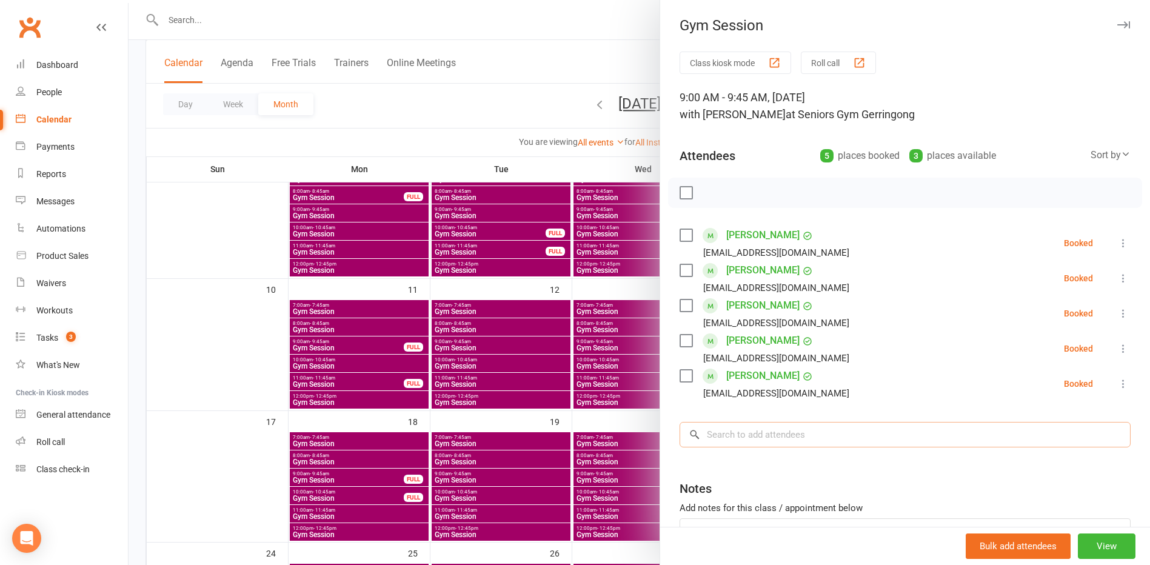
click at [791, 427] on input "search" at bounding box center [905, 434] width 451 height 25
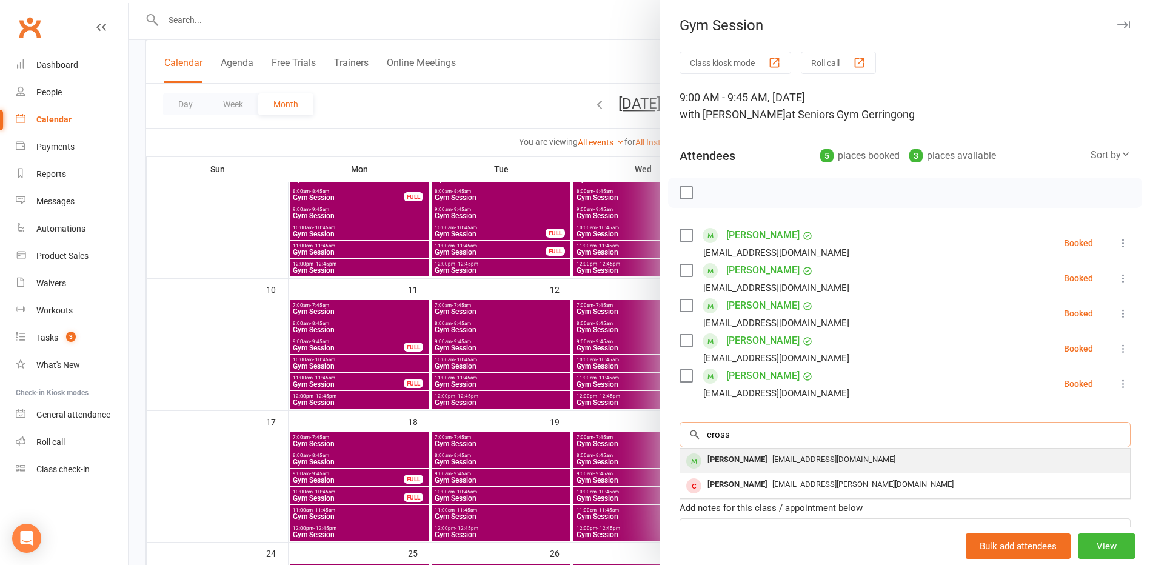
type input "cross"
click at [777, 460] on span "broni_cross@yahoo.com.au" at bounding box center [833, 459] width 123 height 9
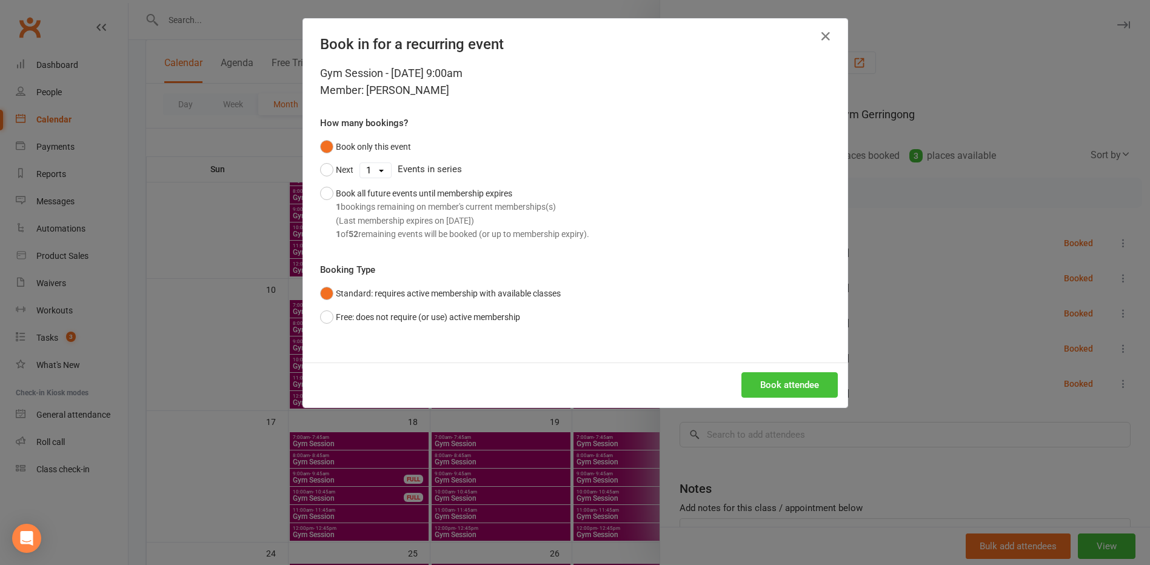
click at [775, 396] on button "Book attendee" at bounding box center [790, 384] width 96 height 25
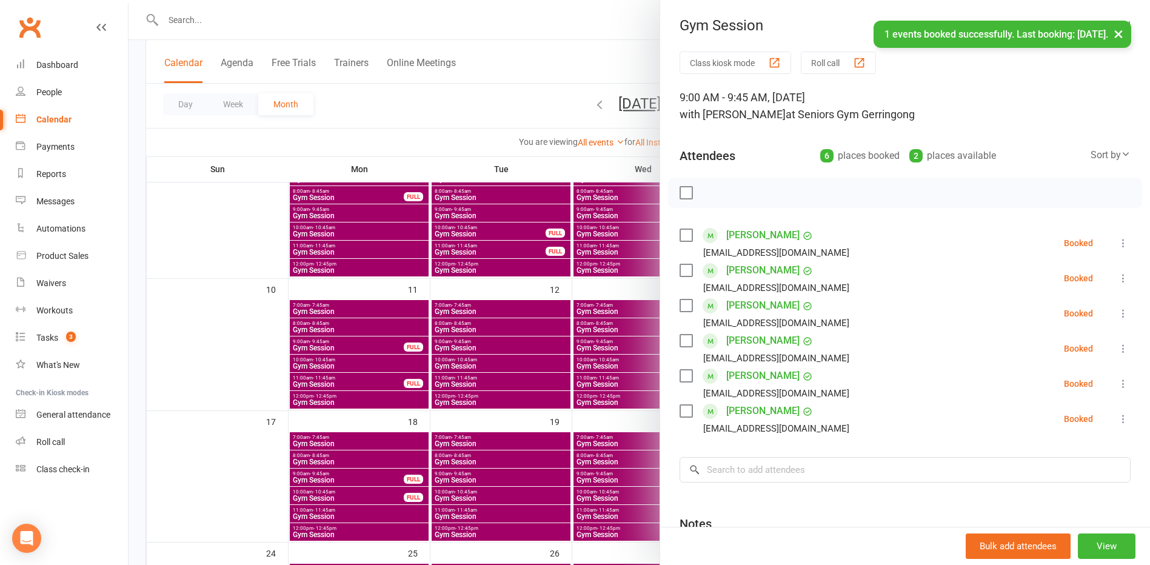
click at [504, 350] on div at bounding box center [640, 282] width 1022 height 565
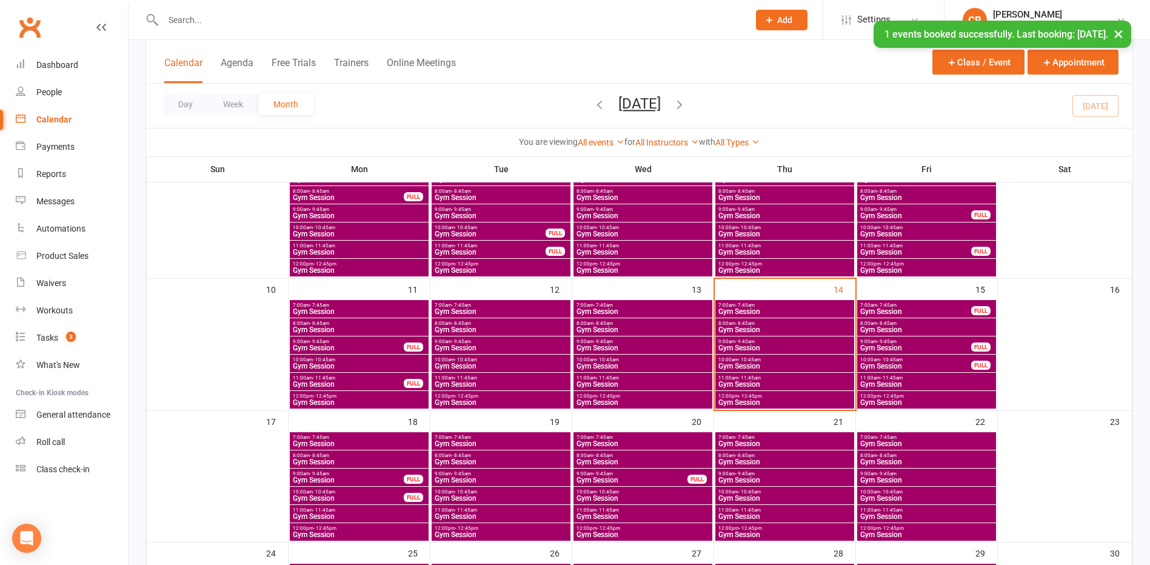
click at [504, 344] on span "Gym Session" at bounding box center [501, 347] width 134 height 7
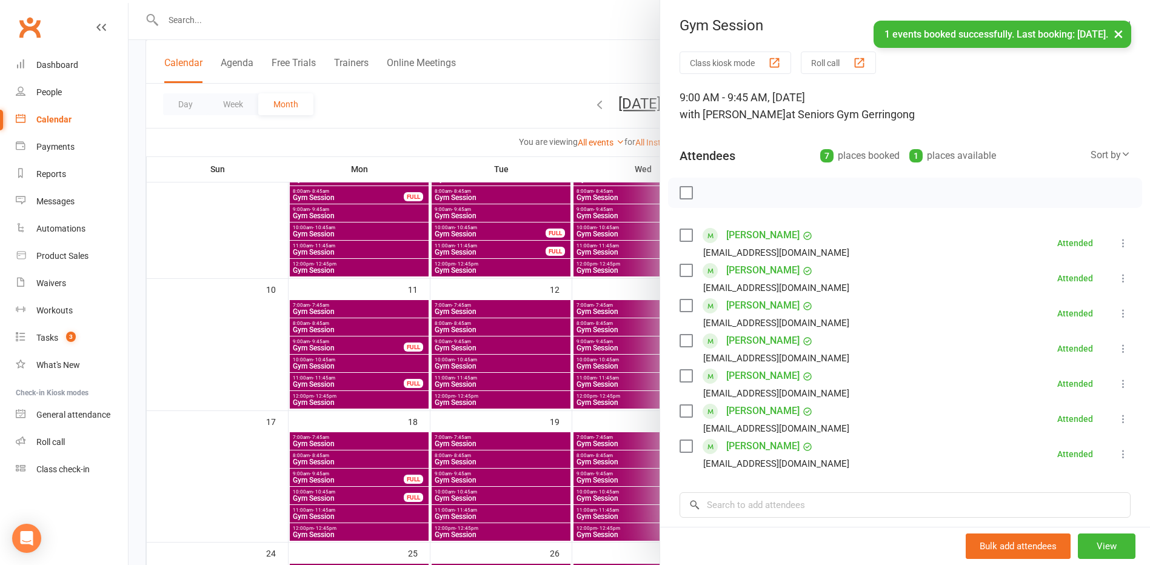
click at [612, 424] on div at bounding box center [640, 282] width 1022 height 565
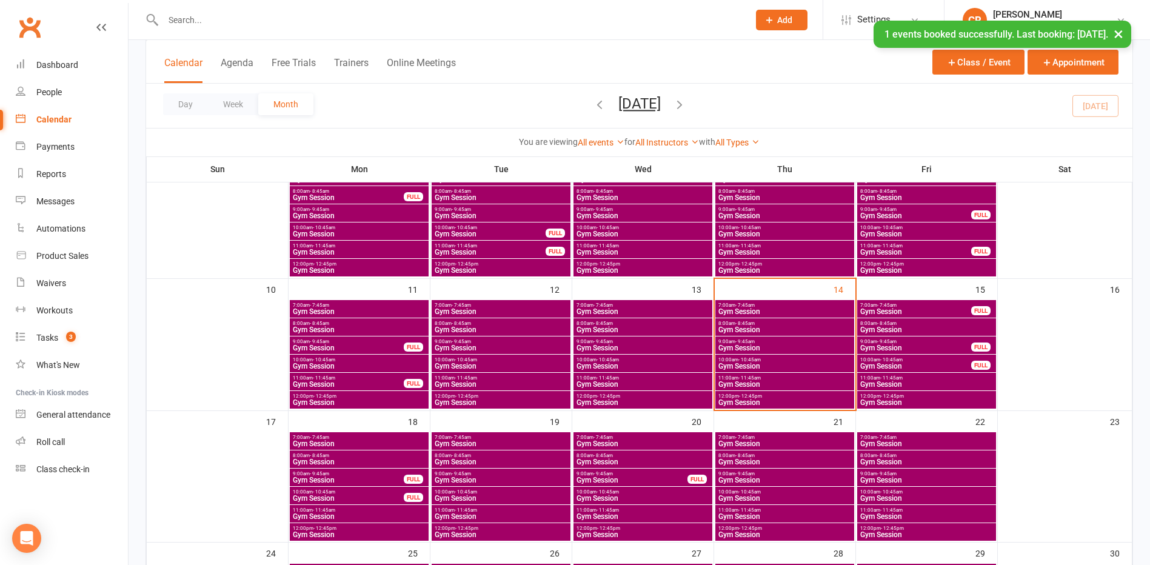
click at [769, 341] on span "9:00am - 9:45am" at bounding box center [785, 341] width 134 height 5
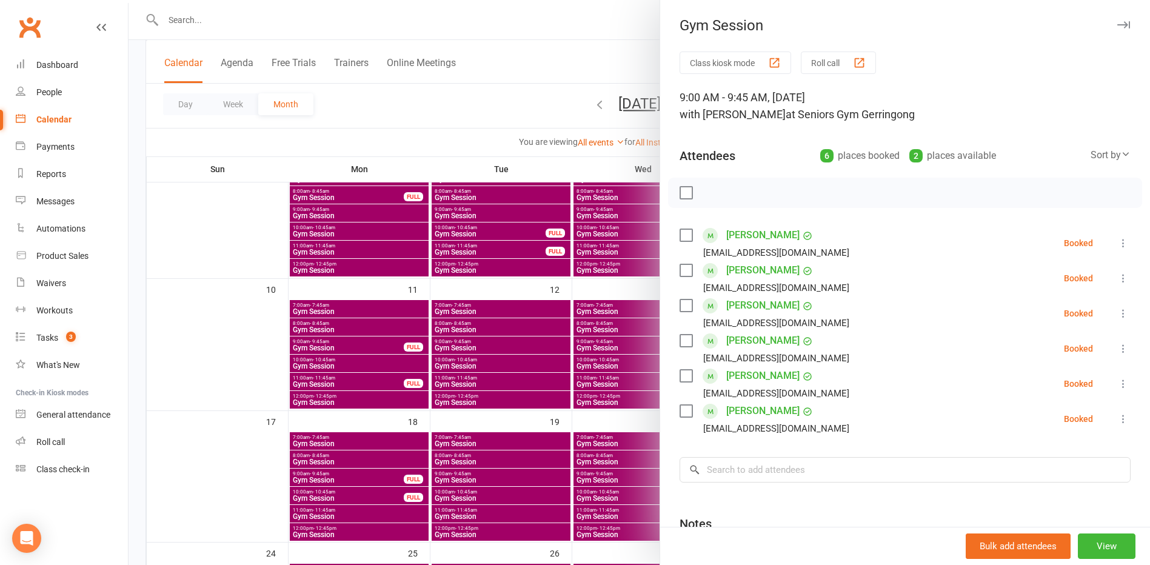
click at [757, 338] on link "Bronwyn Cross" at bounding box center [762, 340] width 73 height 19
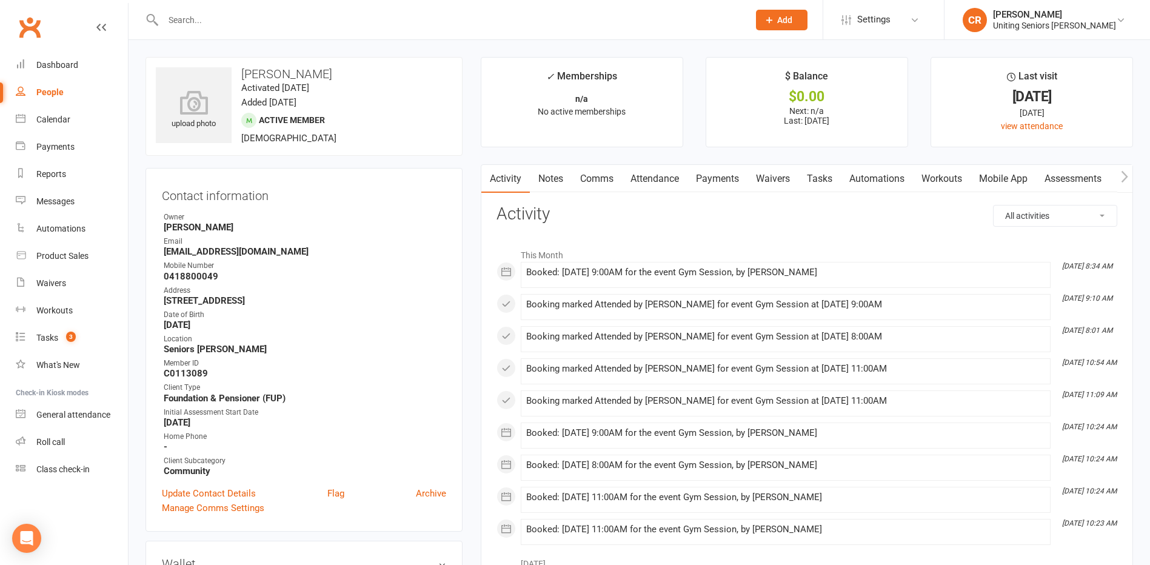
click at [984, 165] on link "Mobile App" at bounding box center [1003, 179] width 65 height 28
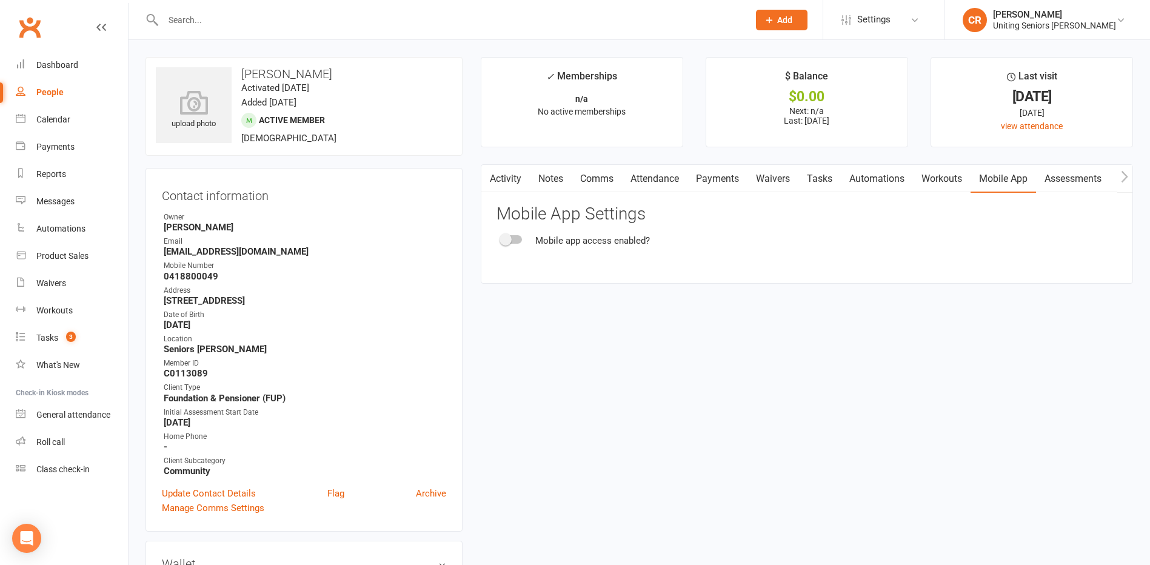
click at [523, 240] on div "Mobile app access enabled?" at bounding box center [807, 240] width 621 height 15
click at [514, 240] on div at bounding box center [511, 239] width 21 height 8
click at [501, 238] on input "checkbox" at bounding box center [501, 238] width 0 height 0
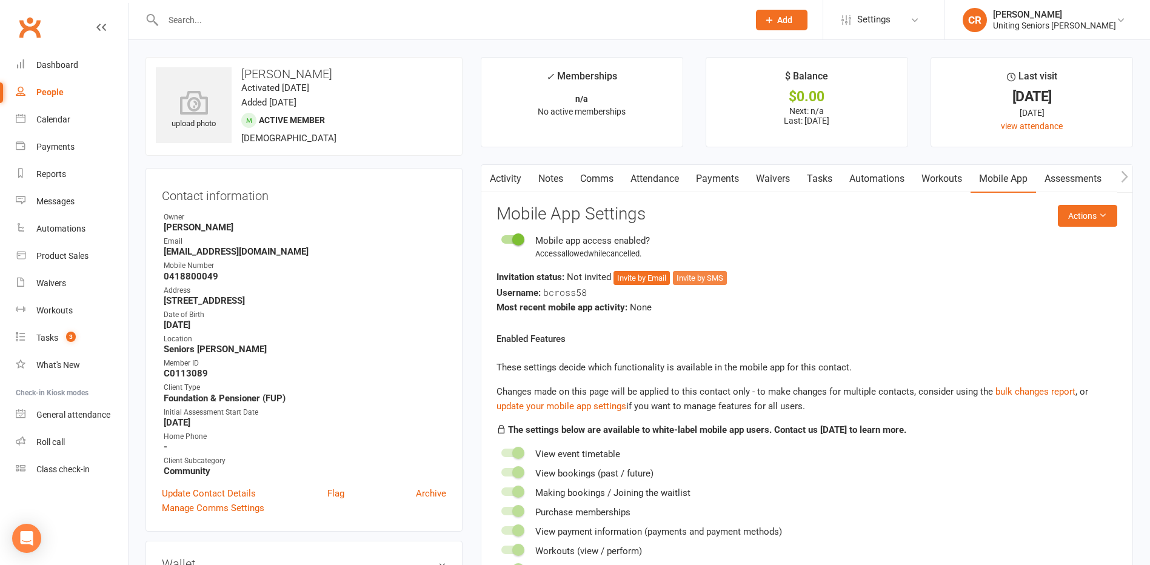
click at [719, 276] on button "Invite by SMS" at bounding box center [700, 278] width 54 height 15
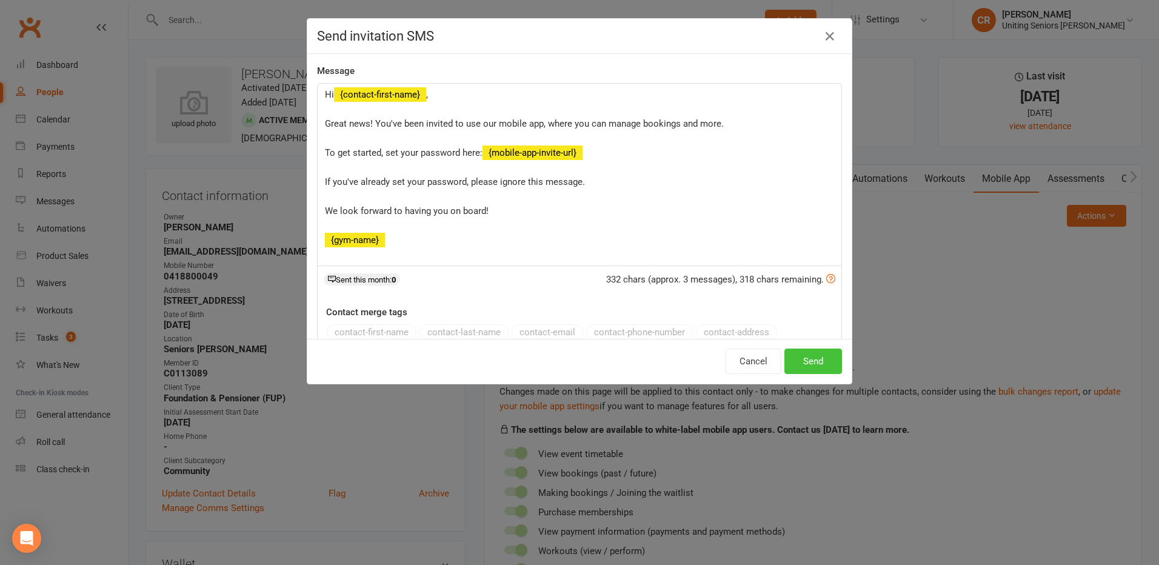
click at [815, 362] on button "Send" at bounding box center [814, 361] width 58 height 25
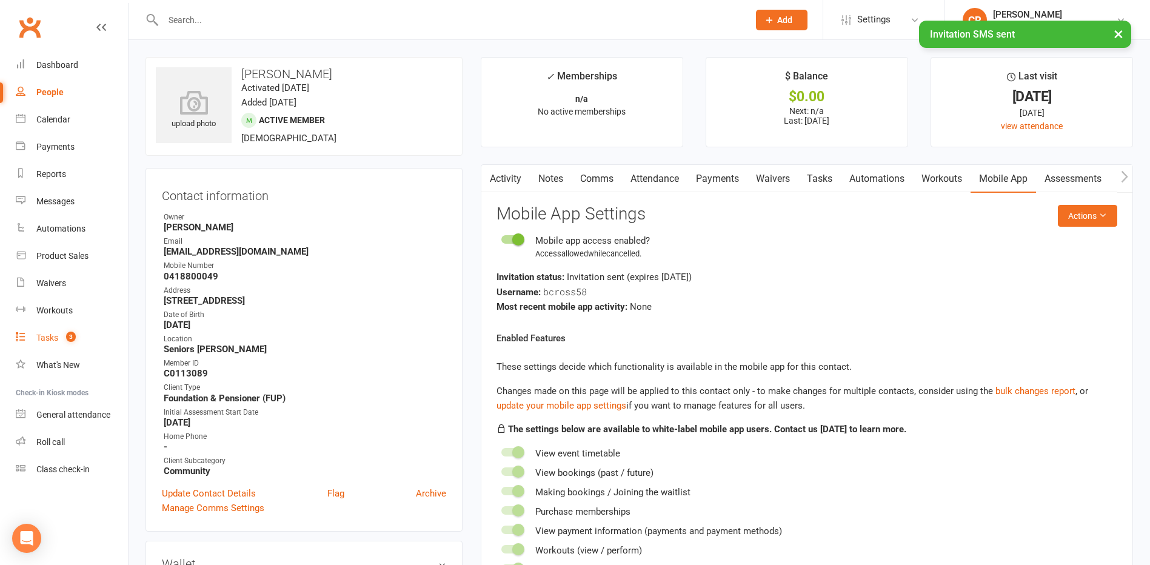
drag, startPoint x: 71, startPoint y: 337, endPoint x: 81, endPoint y: 332, distance: 11.1
click at [71, 337] on span "3" at bounding box center [71, 337] width 10 height 10
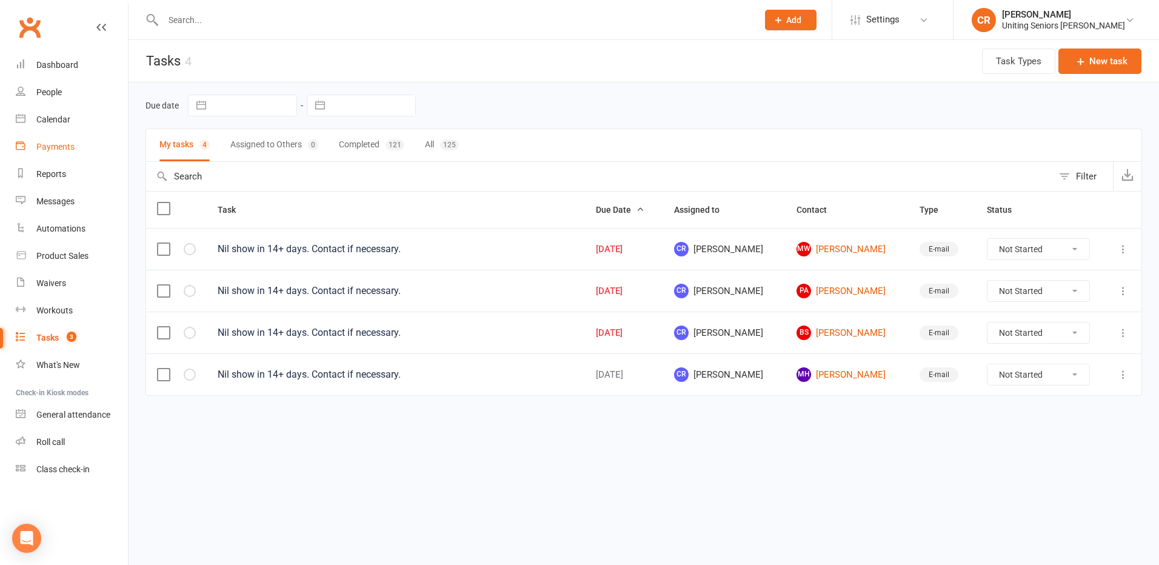
click at [31, 144] on link "Payments" at bounding box center [72, 146] width 112 height 27
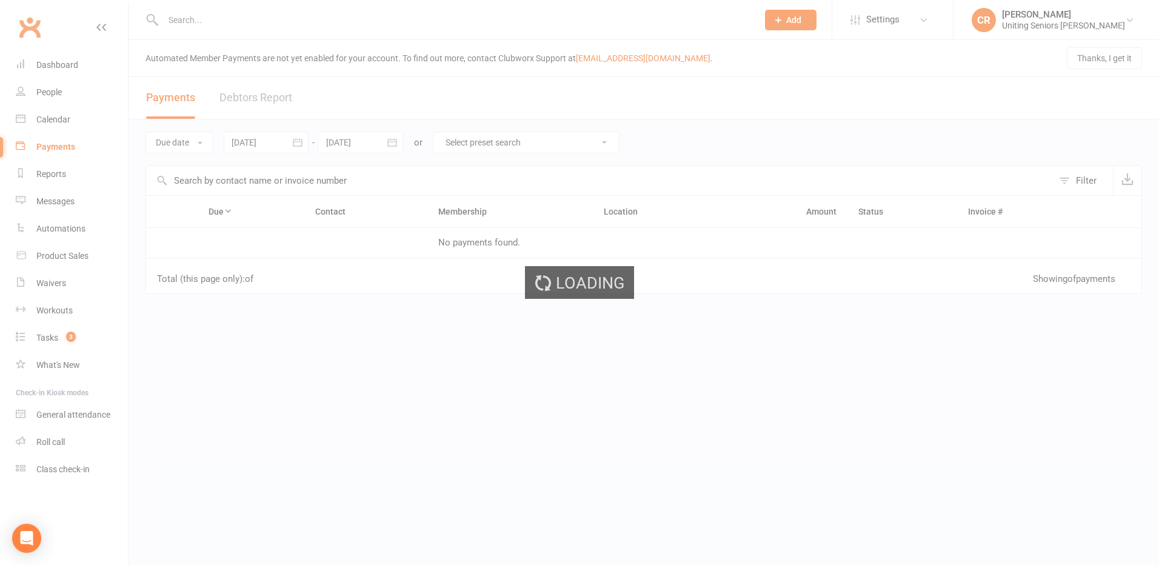
click at [46, 119] on div "Loading" at bounding box center [579, 282] width 1159 height 565
click at [46, 119] on ui-view "Prospect Member Non-attending contact Class / event Appointment Task Membership…" at bounding box center [579, 226] width 1159 height 447
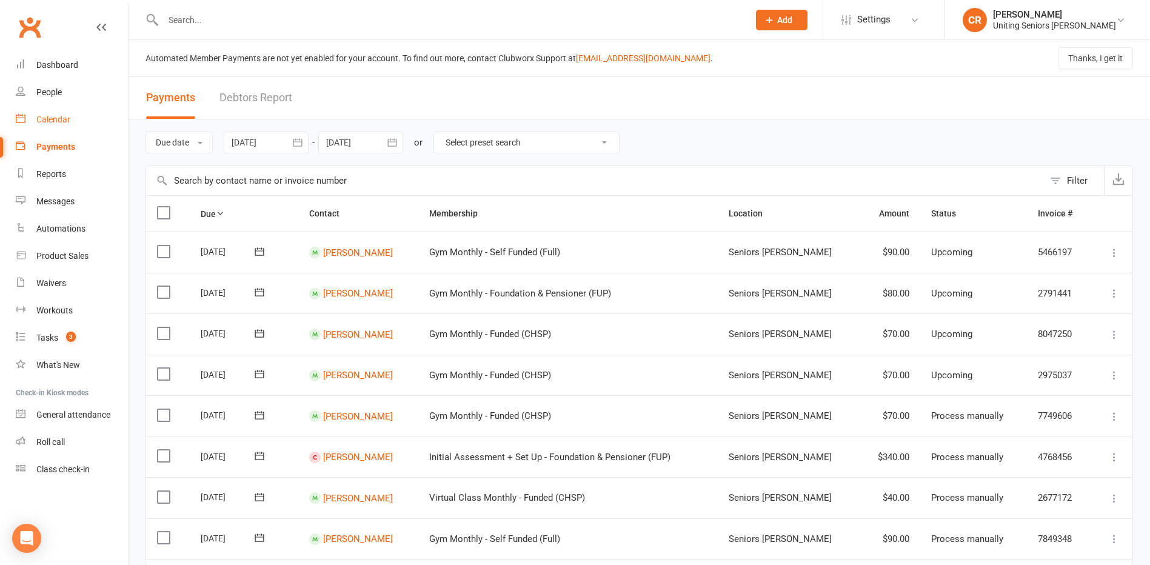
click at [46, 119] on div "Calendar" at bounding box center [53, 120] width 34 height 10
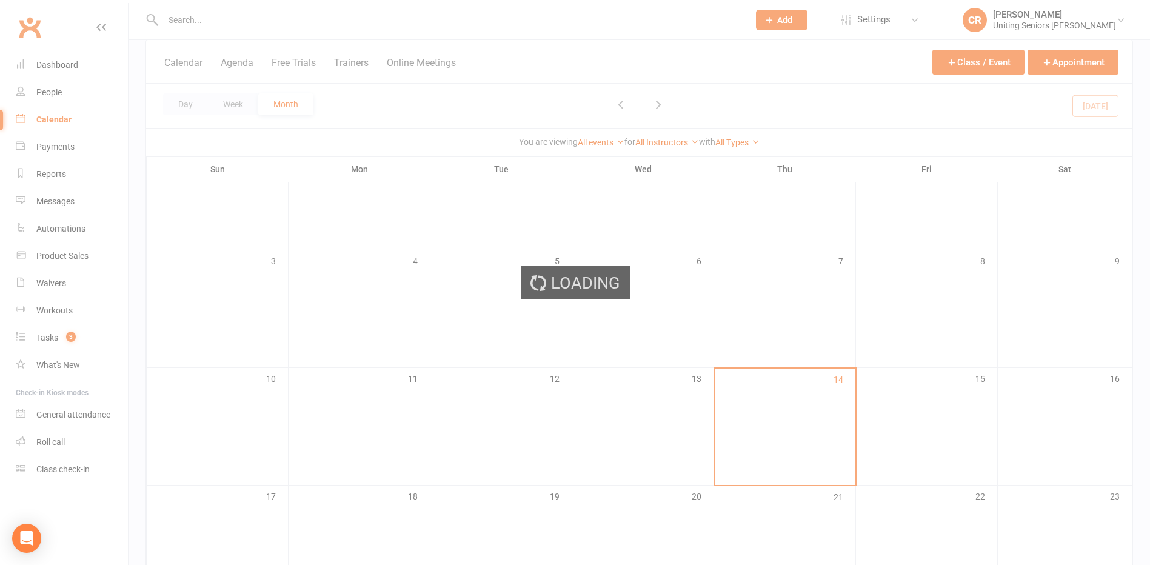
scroll to position [303, 0]
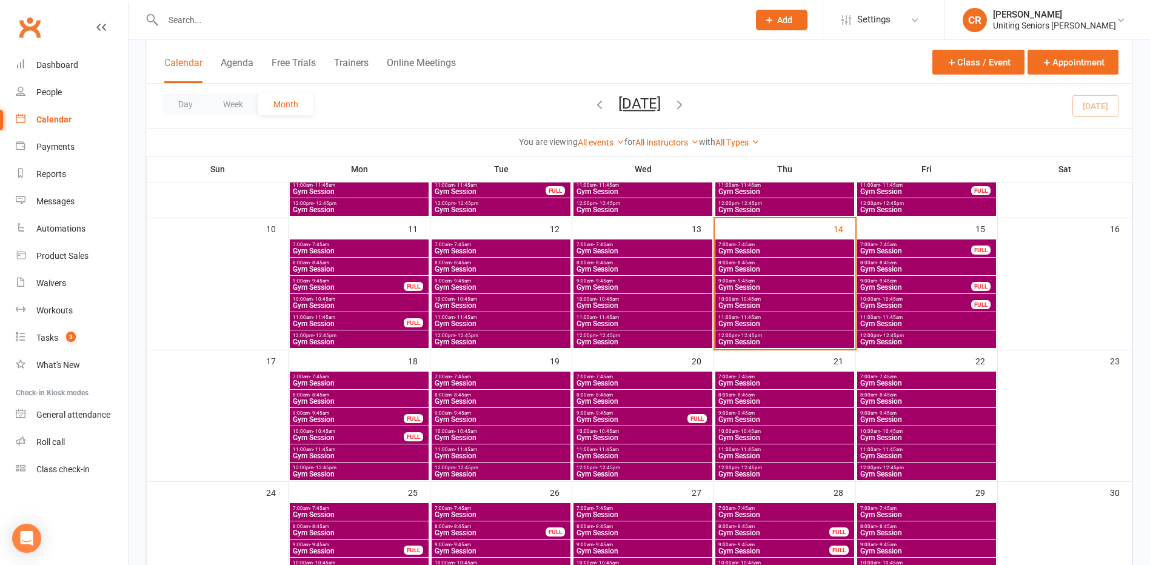
click at [763, 329] on div "11:00am - 11:45am Gym Session" at bounding box center [784, 321] width 139 height 18
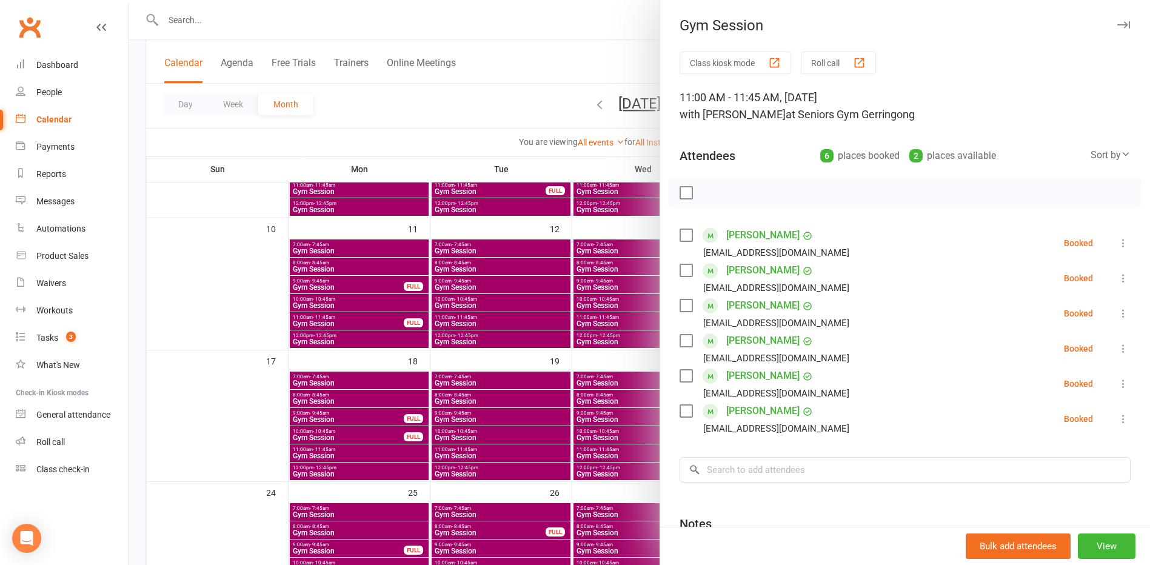
click at [616, 364] on div at bounding box center [640, 282] width 1022 height 565
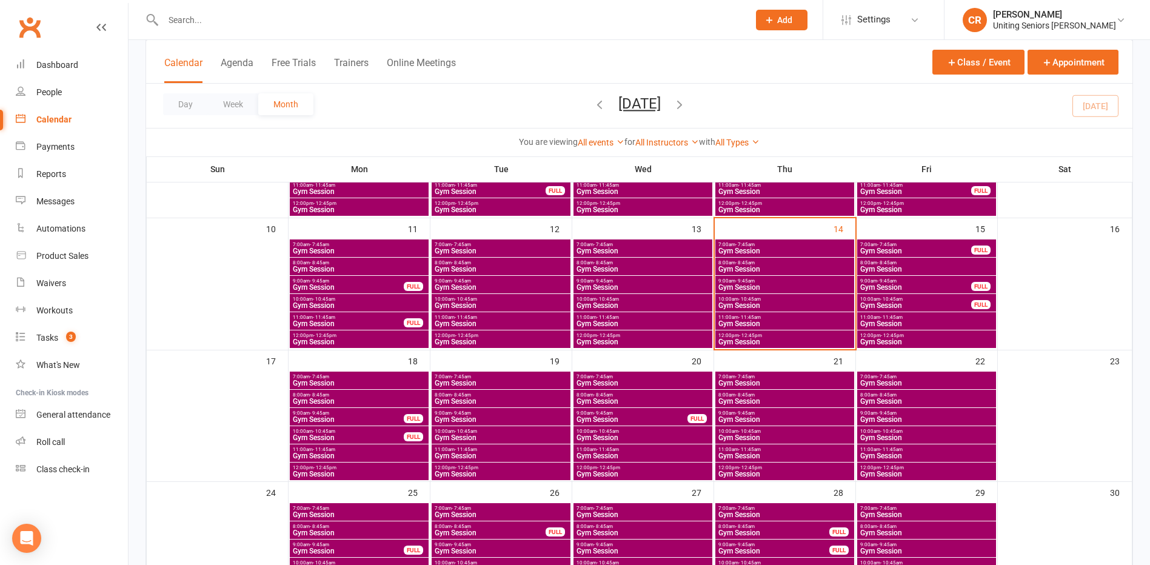
click at [783, 284] on span "Gym Session" at bounding box center [785, 287] width 134 height 7
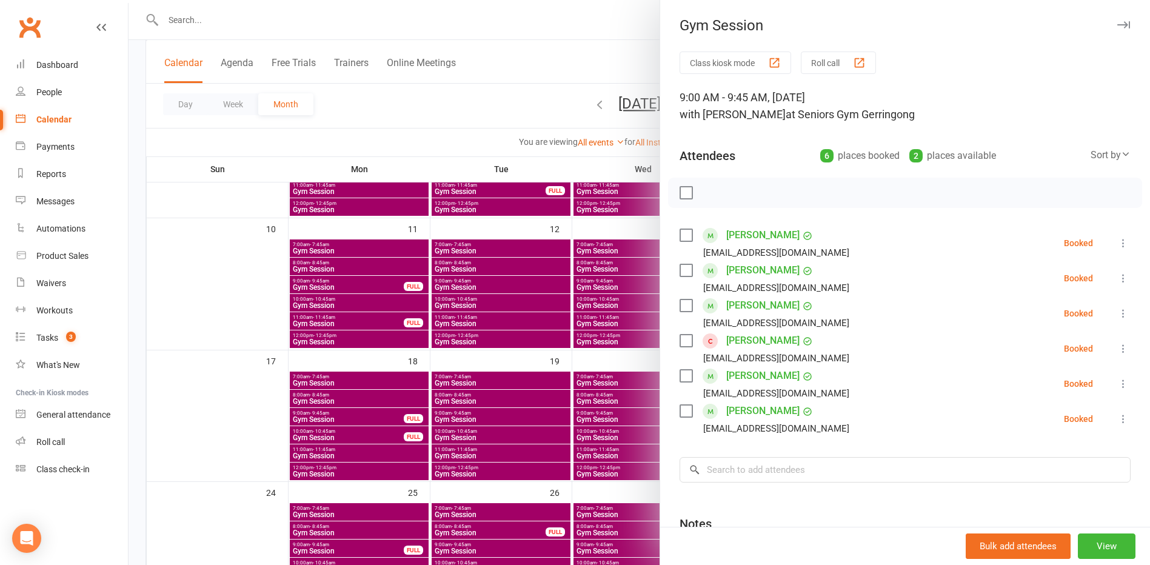
click at [608, 369] on div at bounding box center [640, 282] width 1022 height 565
